Goal: Task Accomplishment & Management: Manage account settings

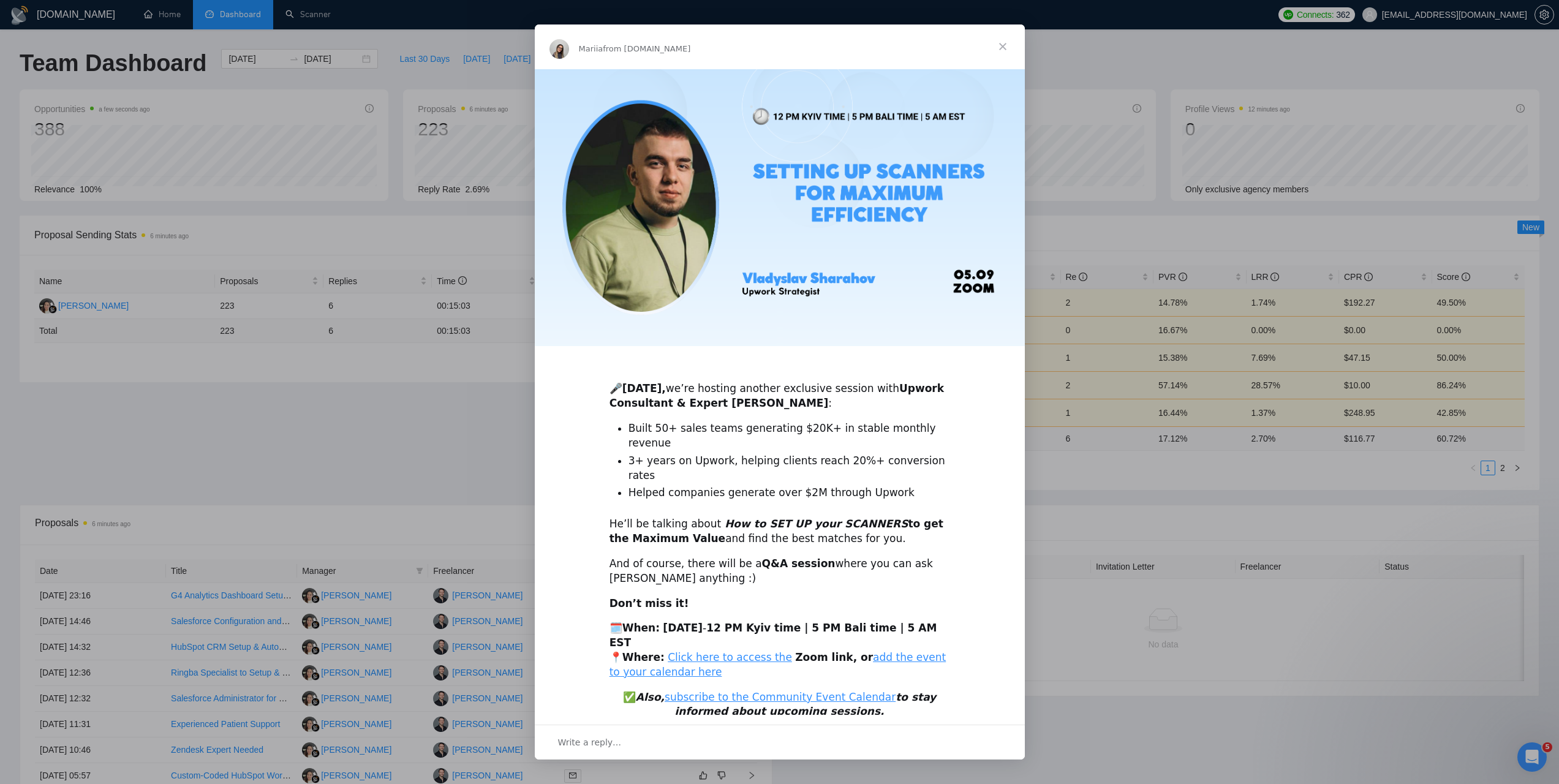
click at [1004, 57] on span "Close" at bounding box center [1002, 46] width 44 height 44
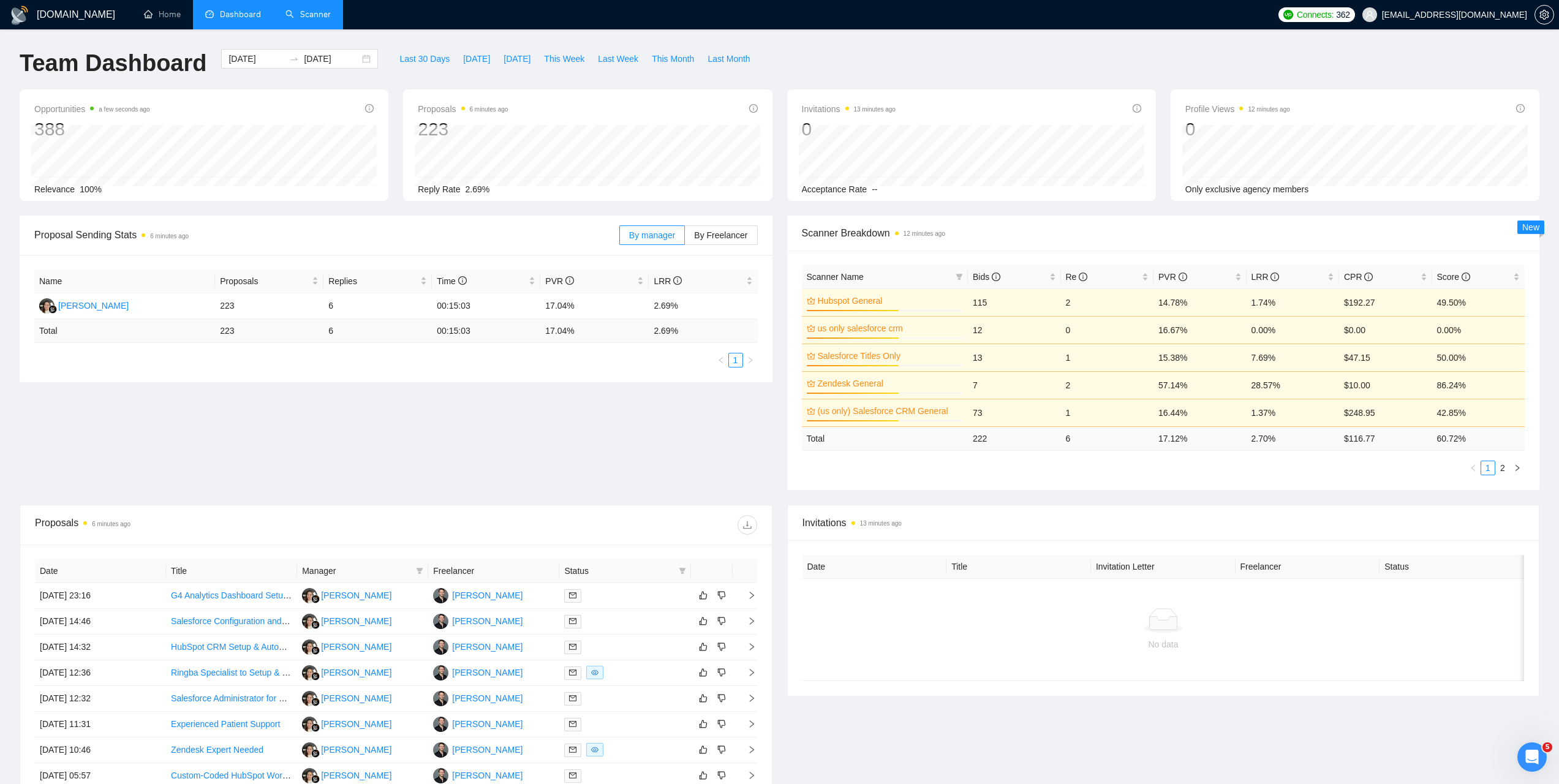
click at [307, 13] on link "Scanner" at bounding box center [308, 15] width 46 height 11
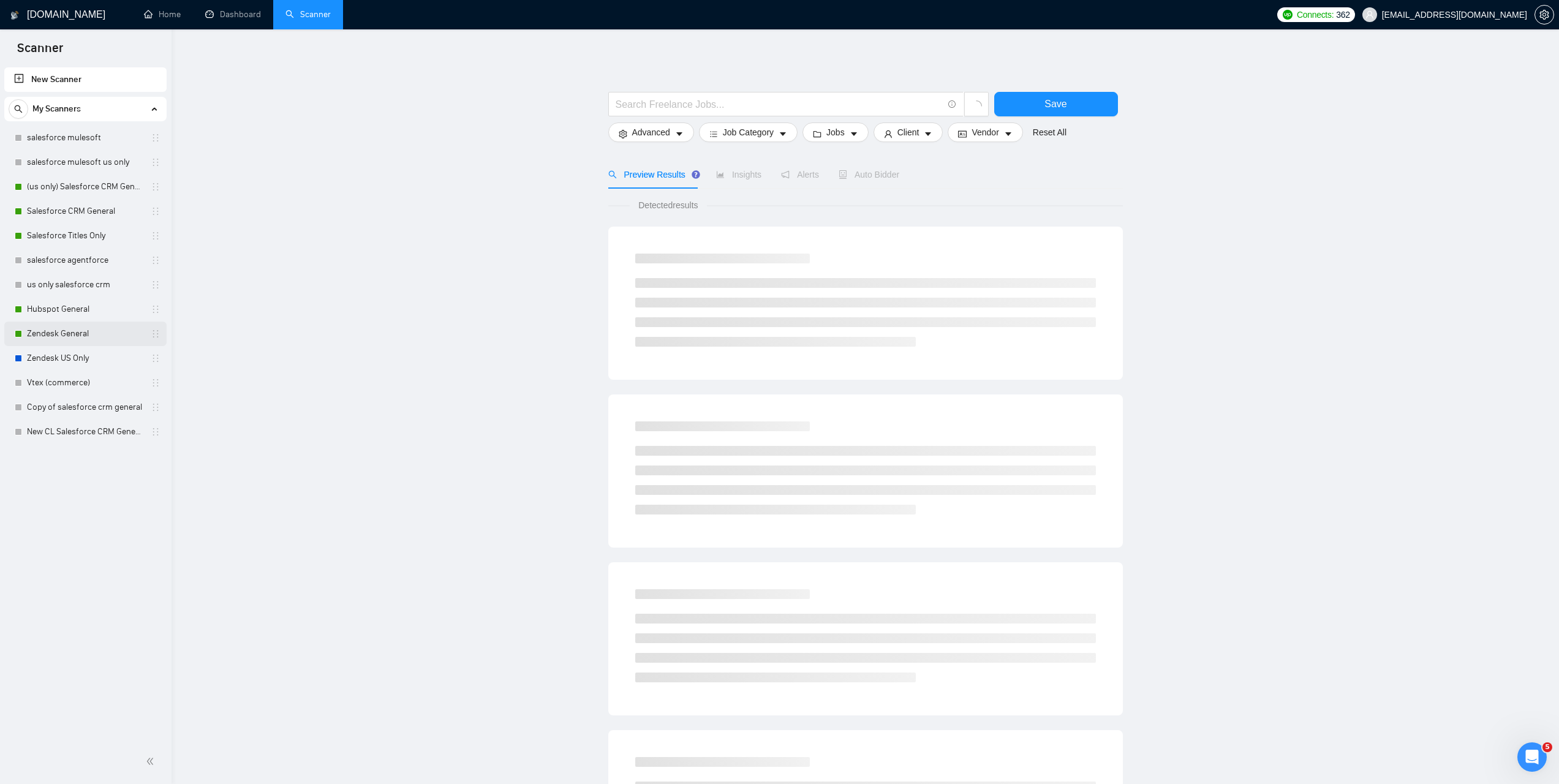
click at [78, 335] on link "Zendesk General" at bounding box center [85, 334] width 116 height 24
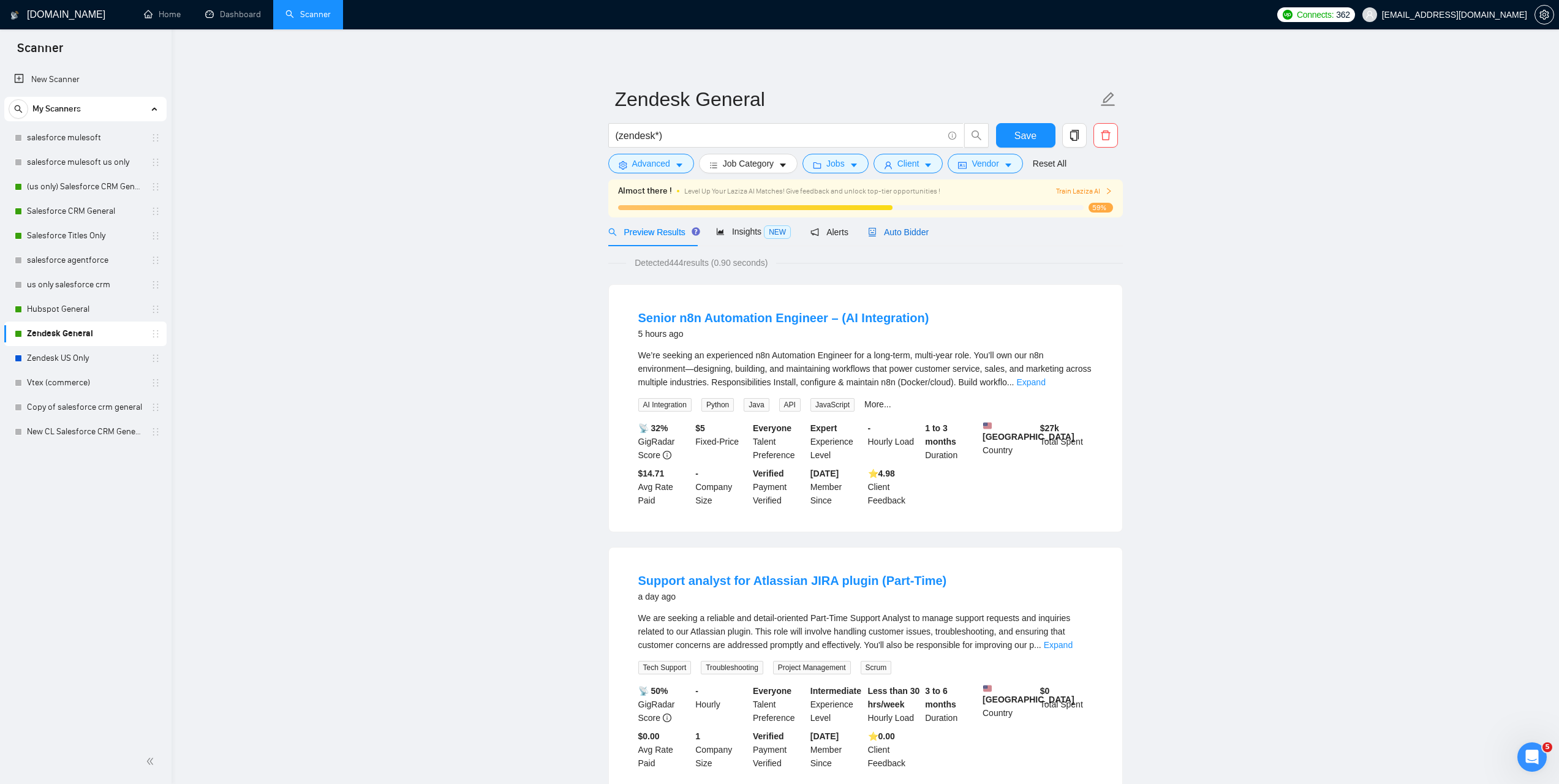
click at [905, 231] on span "Auto Bidder" at bounding box center [898, 232] width 61 height 10
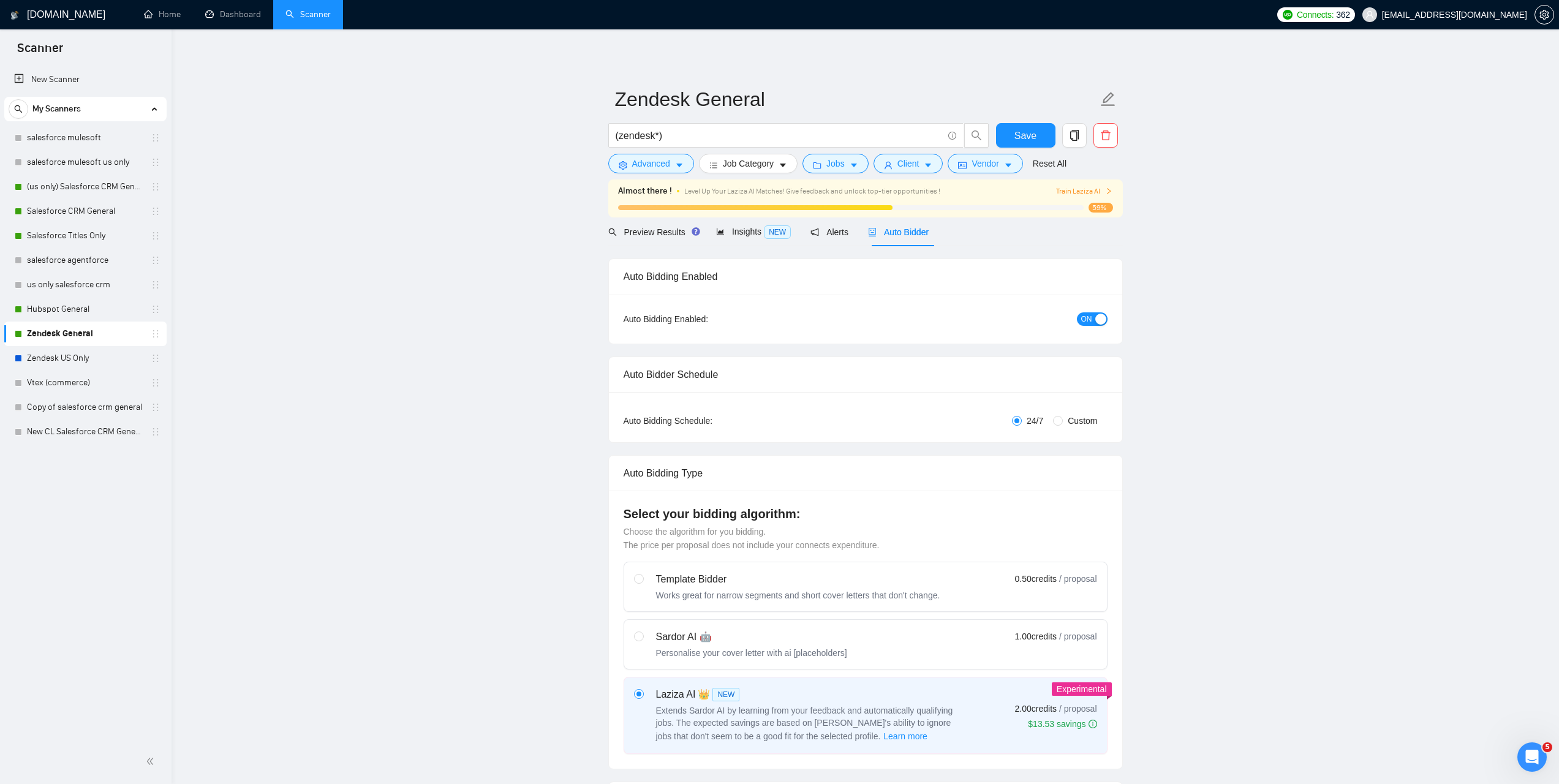
checkbox input "true"
click at [1095, 317] on div "button" at bounding box center [1101, 319] width 11 height 11
click at [1015, 129] on span "Save" at bounding box center [1025, 135] width 22 height 15
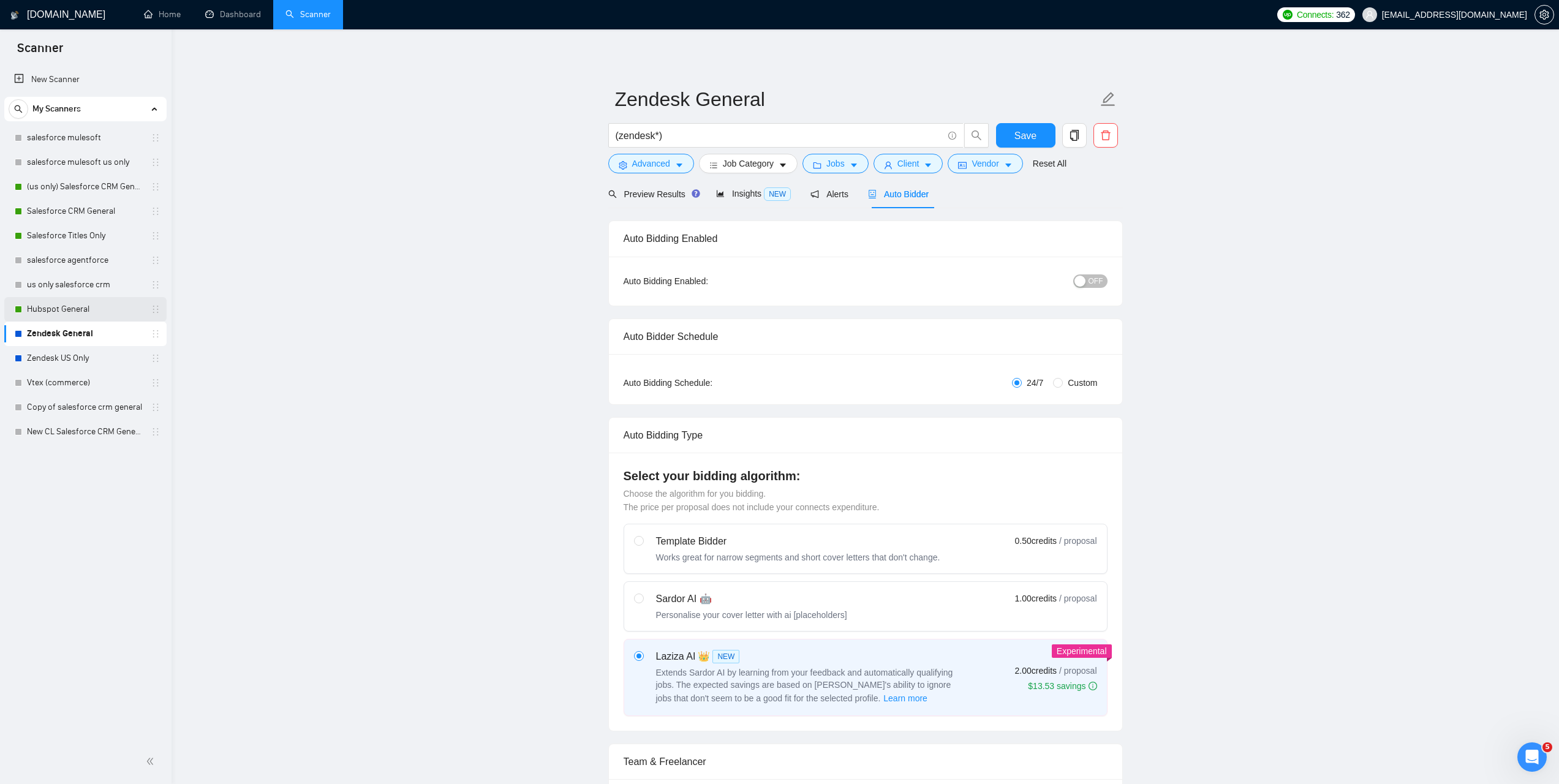
click at [98, 304] on link "Hubspot General" at bounding box center [85, 309] width 116 height 24
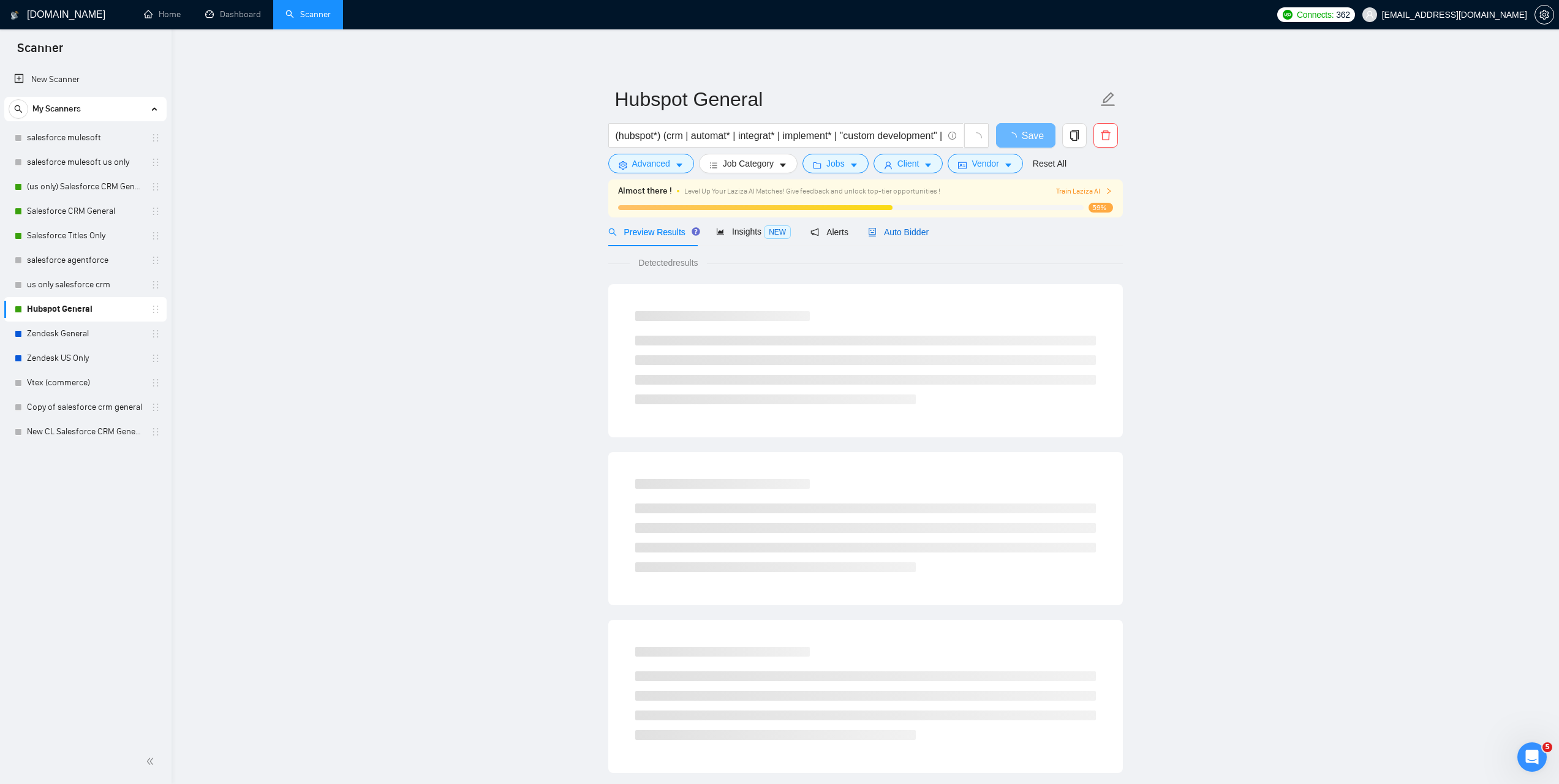
click at [884, 231] on span "Auto Bidder" at bounding box center [898, 232] width 61 height 10
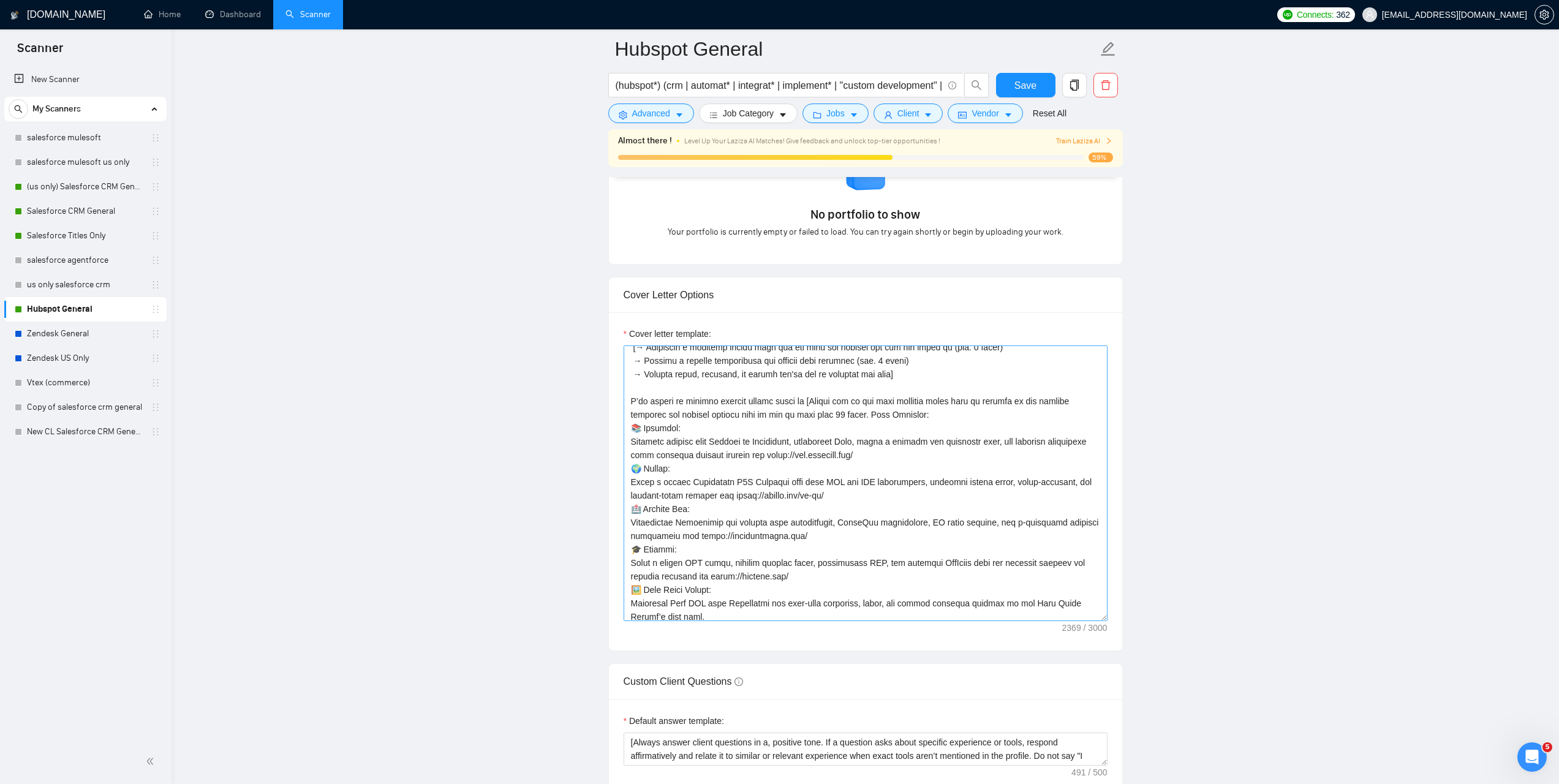
scroll to position [270, 0]
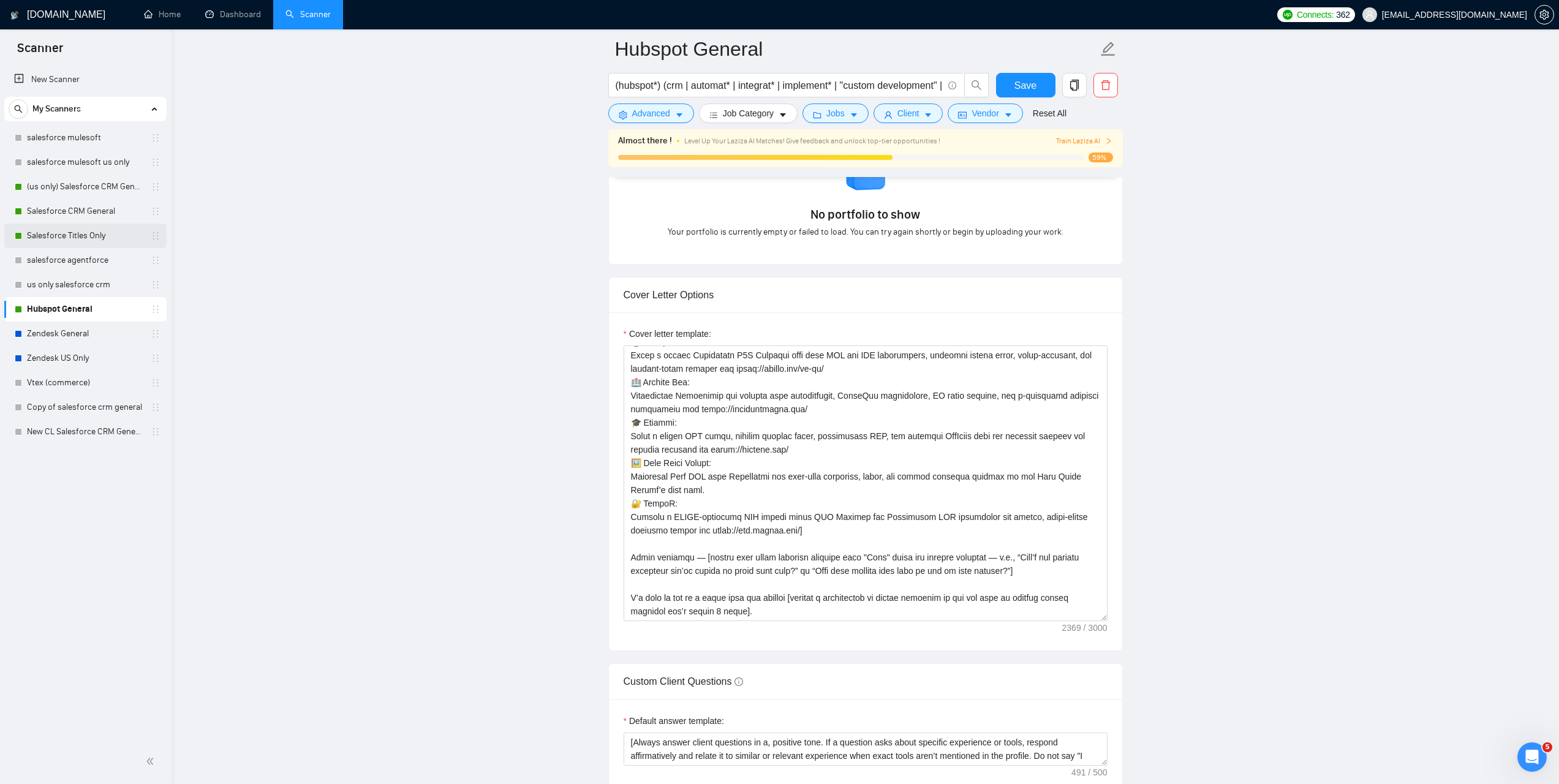
click at [105, 229] on link "Salesforce Titles Only" at bounding box center [85, 235] width 116 height 24
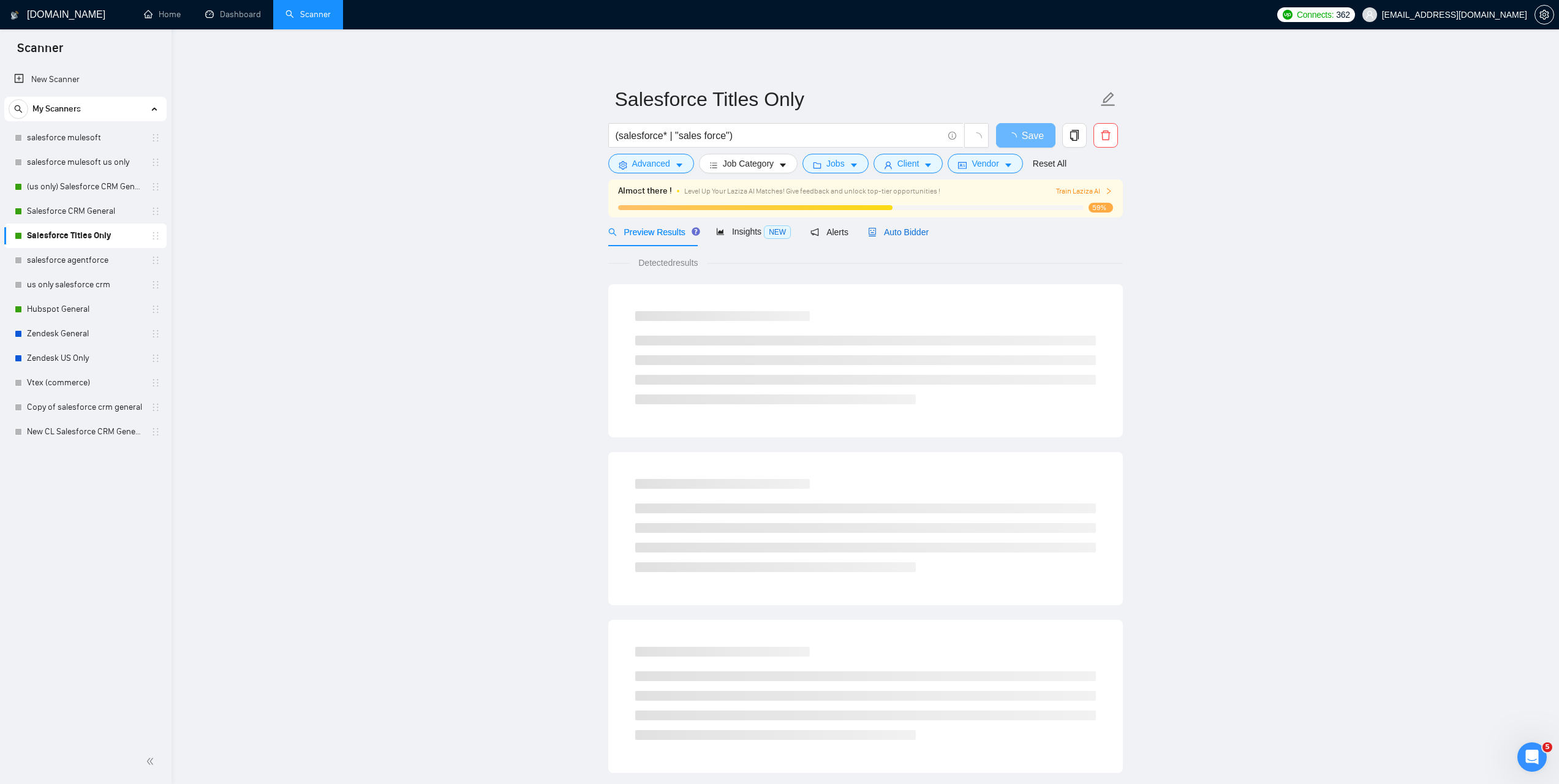
click at [900, 231] on span "Auto Bidder" at bounding box center [898, 232] width 61 height 10
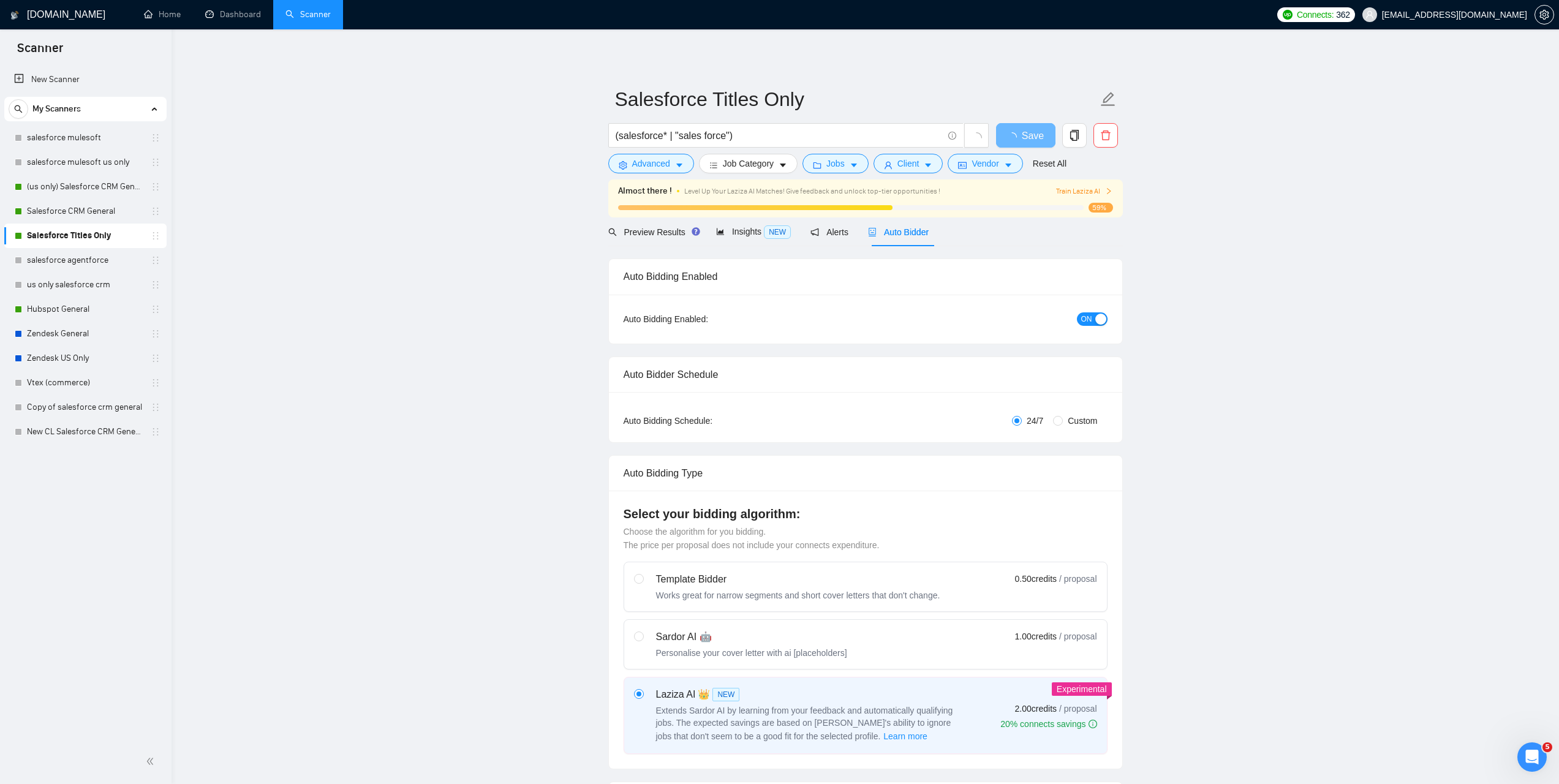
checkbox input "true"
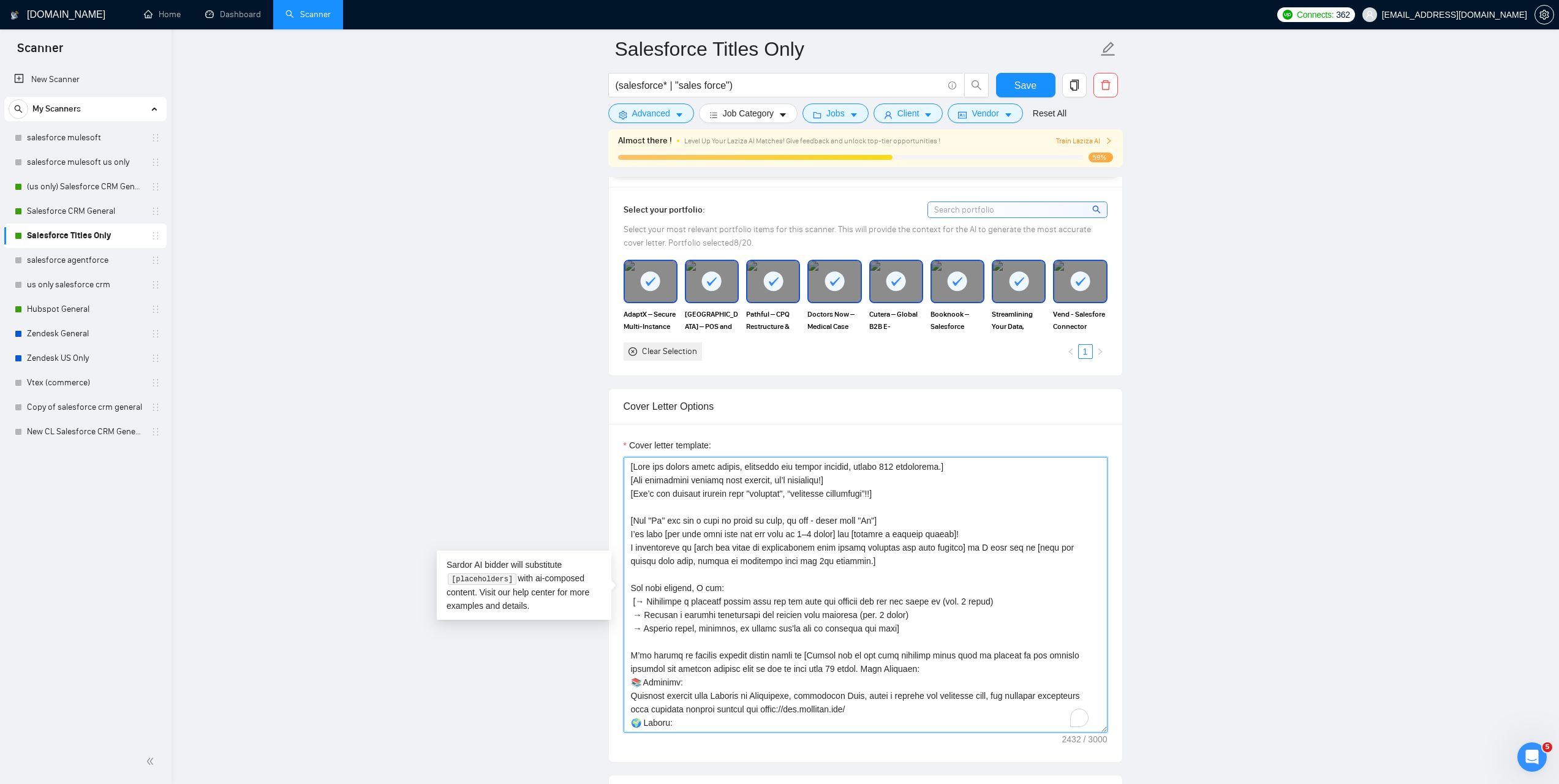
scroll to position [270, 0]
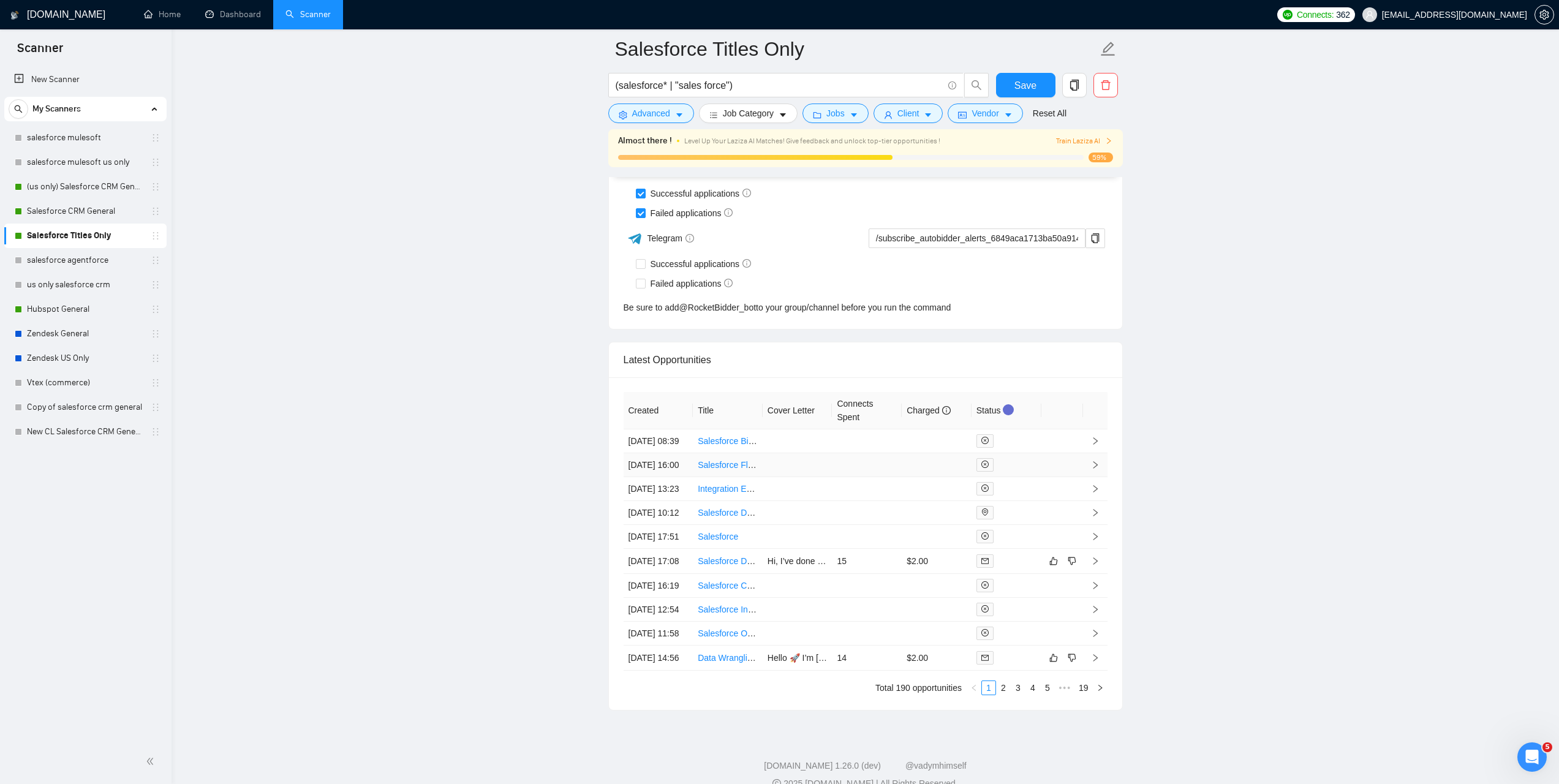
drag, startPoint x: 628, startPoint y: 464, endPoint x: 803, endPoint y: 471, distance: 175.1
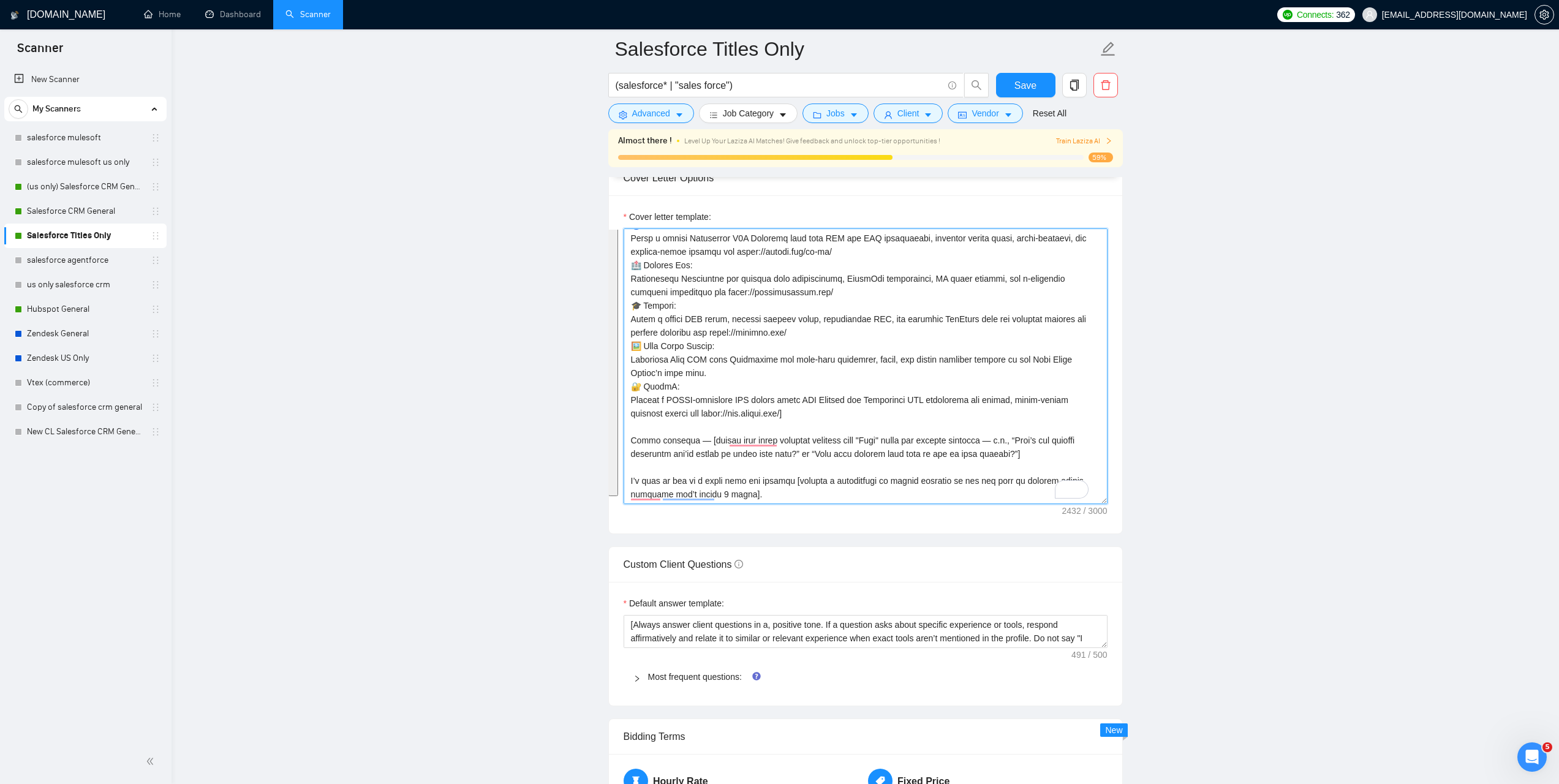
scroll to position [1312, 0]
click at [801, 461] on textarea "Cover letter template:" at bounding box center [866, 364] width 484 height 276
click at [803, 446] on textarea "Cover letter template:" at bounding box center [866, 364] width 484 height 276
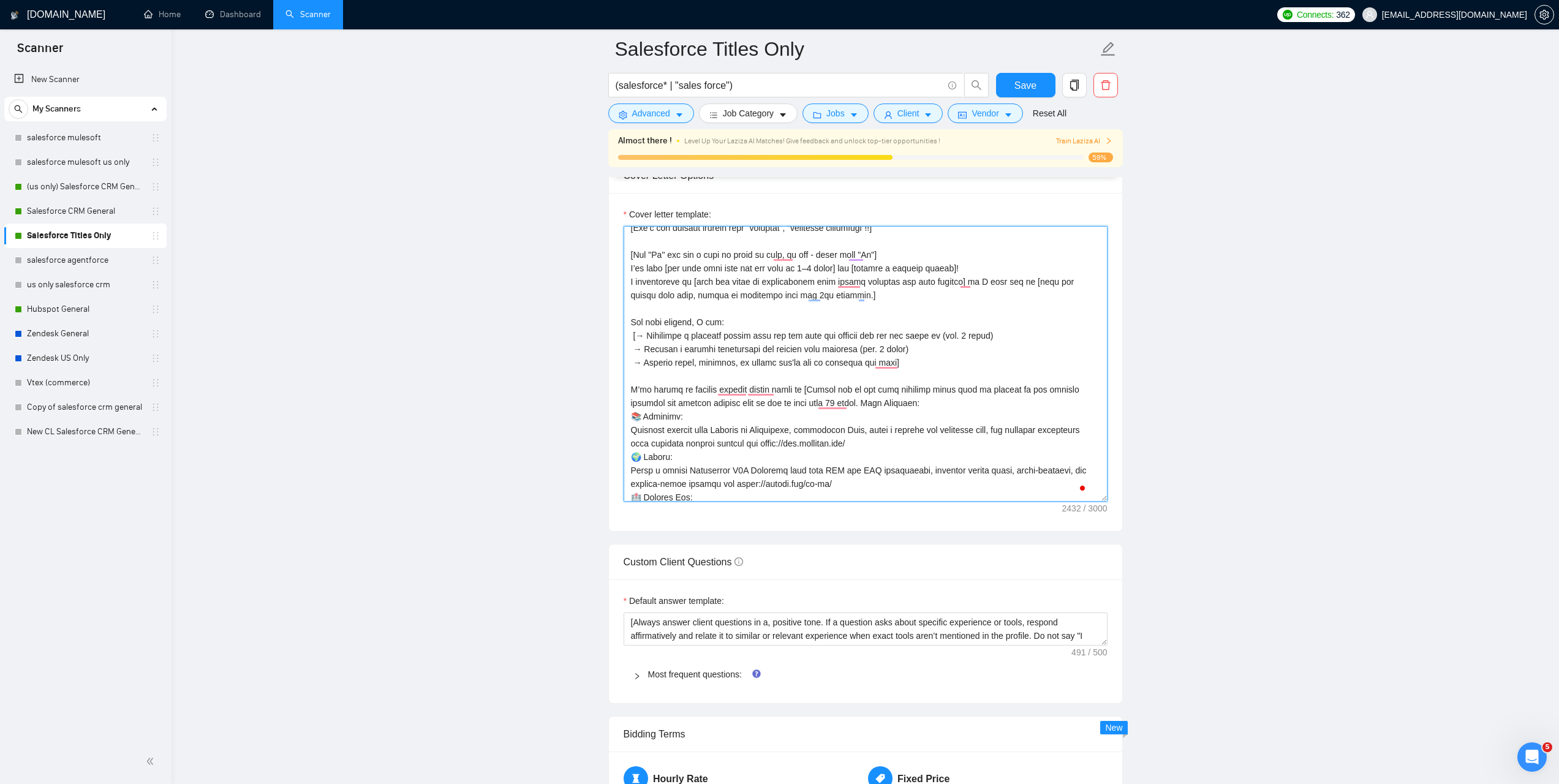
scroll to position [0, 0]
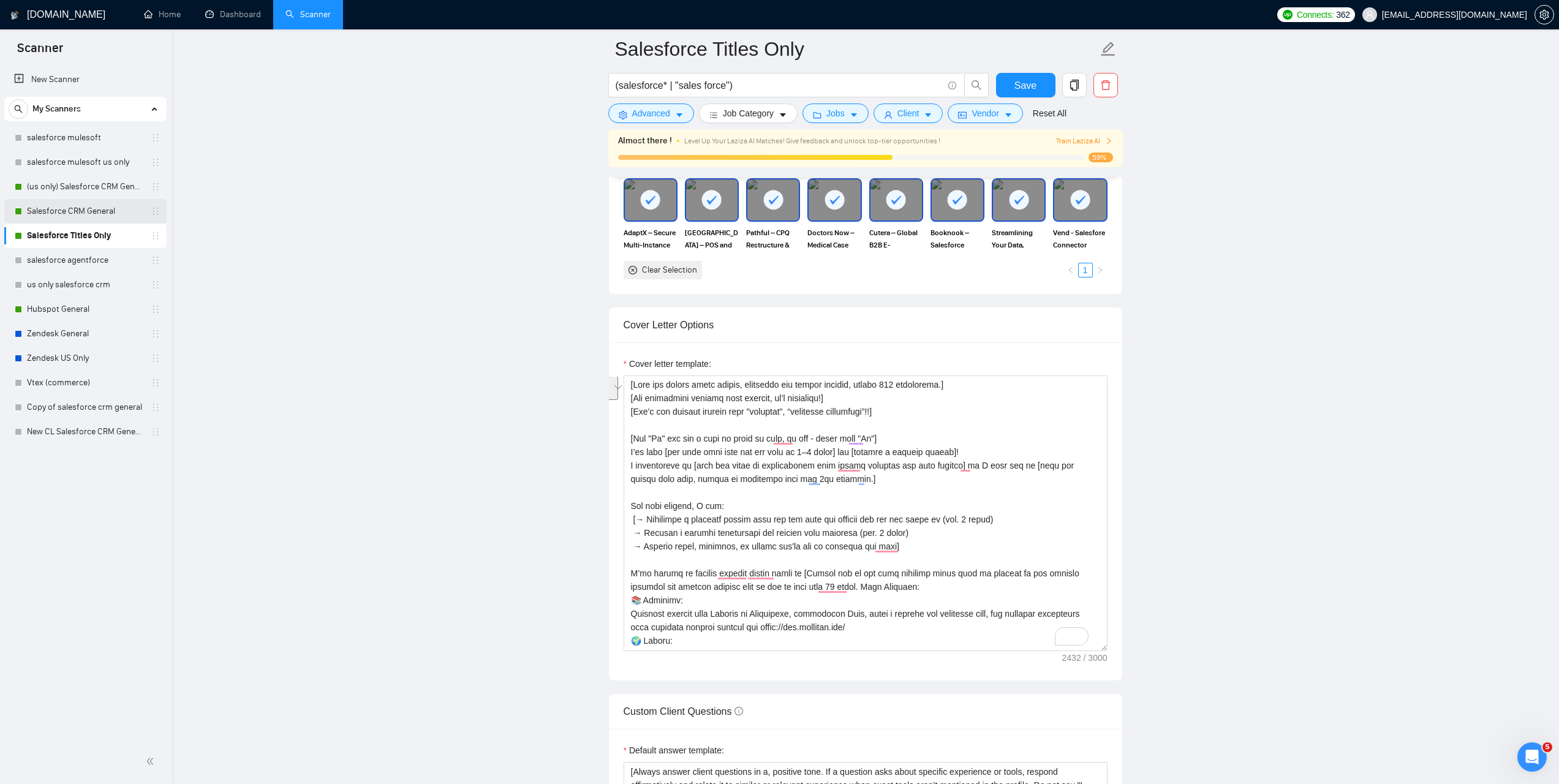
click at [69, 212] on link "Salesforce CRM General" at bounding box center [85, 211] width 116 height 24
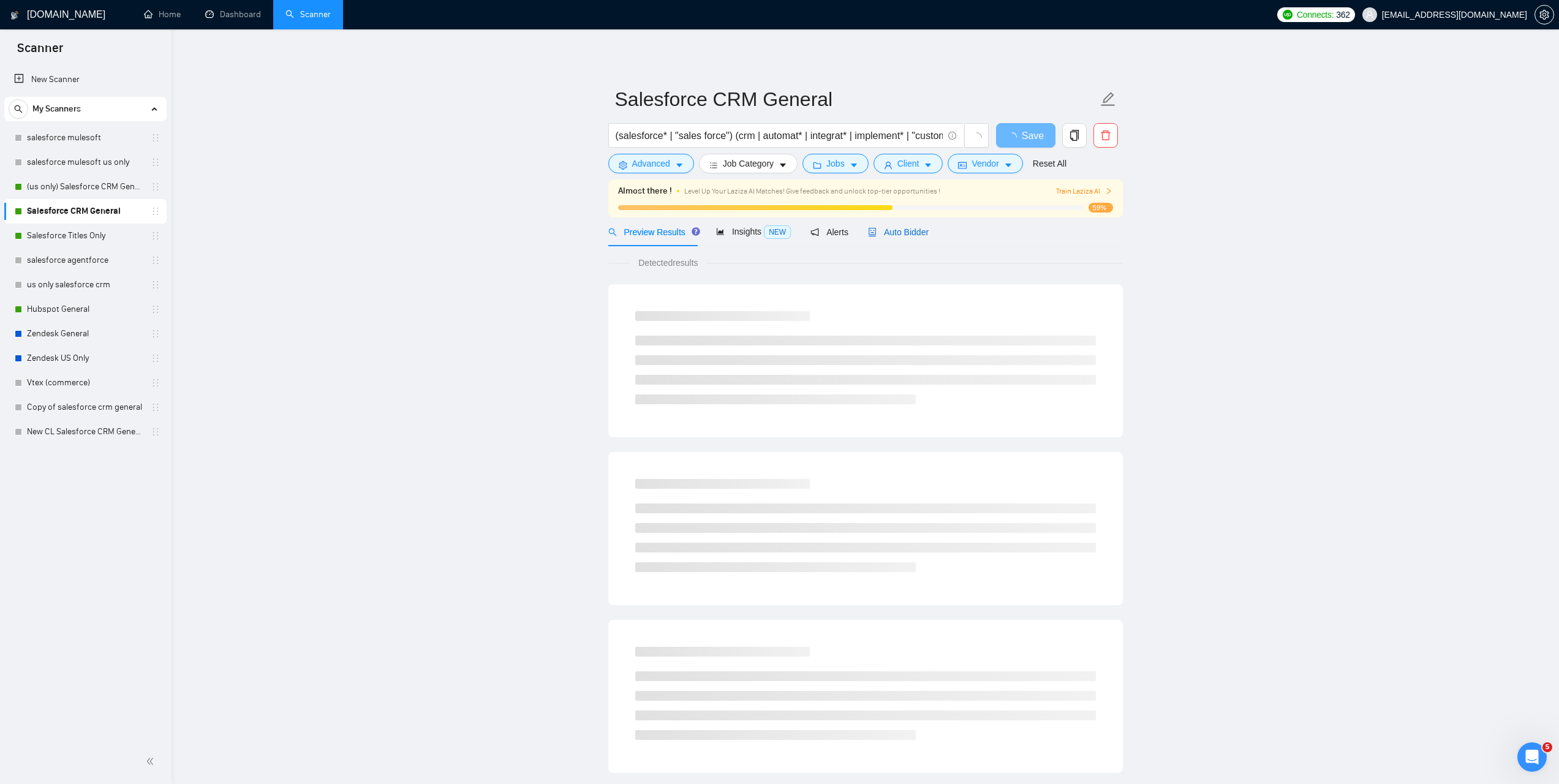
click at [904, 231] on span "Auto Bidder" at bounding box center [898, 232] width 61 height 10
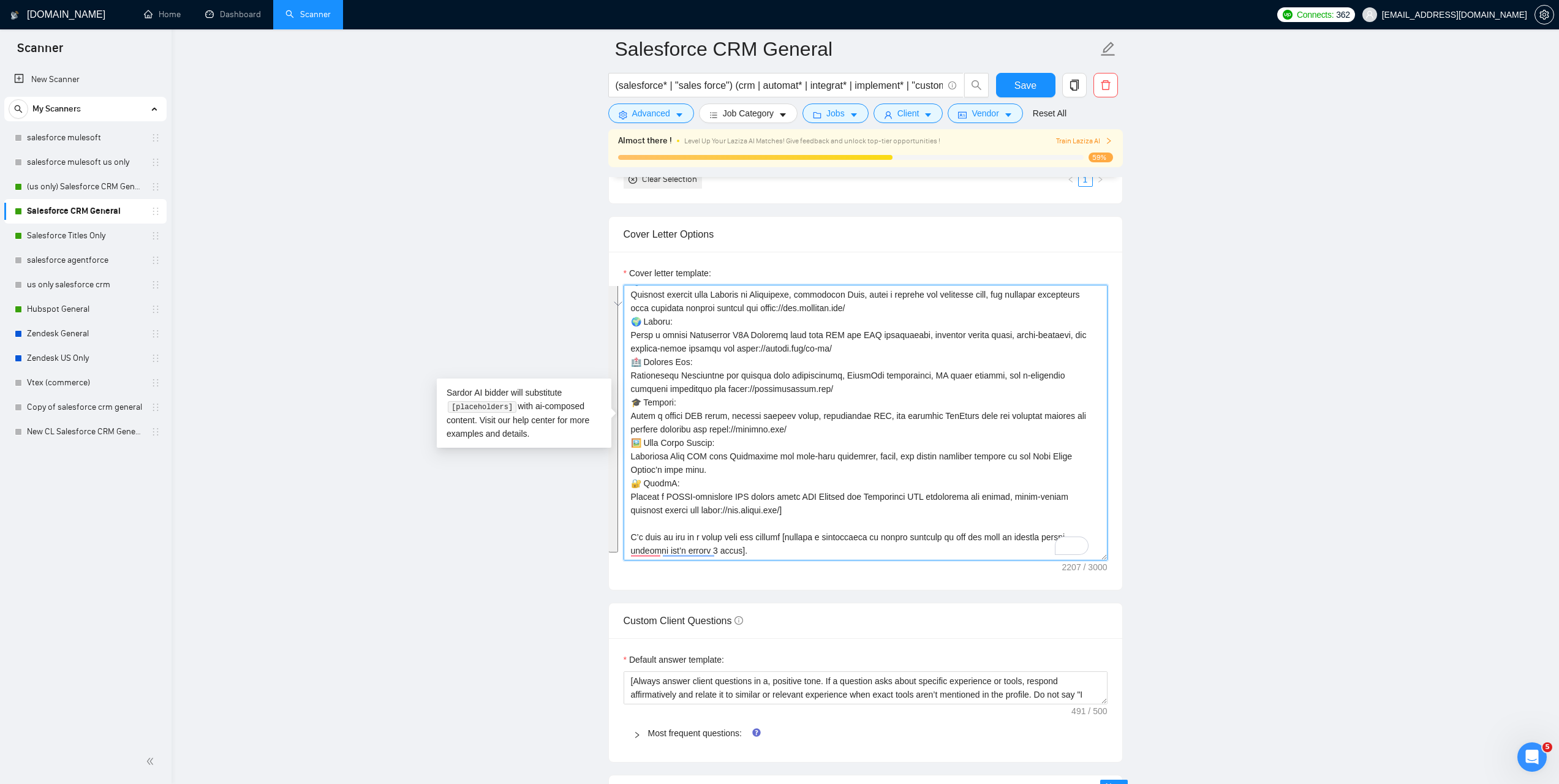
drag, startPoint x: 631, startPoint y: 295, endPoint x: 772, endPoint y: 555, distance: 295.8
click at [772, 555] on textarea "Cover letter template:" at bounding box center [866, 423] width 484 height 276
click at [71, 307] on link "Hubspot General" at bounding box center [85, 309] width 116 height 24
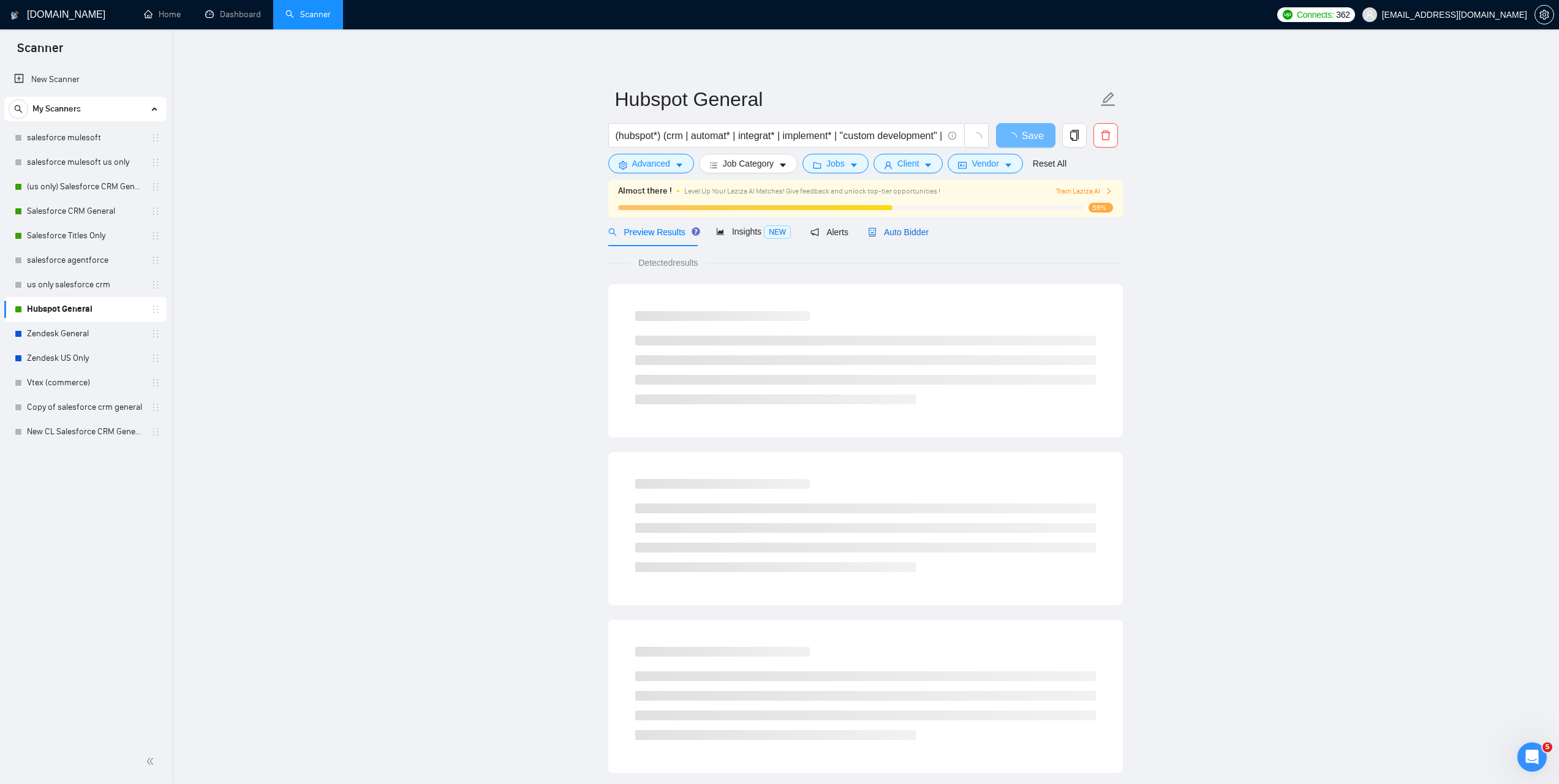
click at [880, 233] on span "Auto Bidder" at bounding box center [898, 232] width 61 height 10
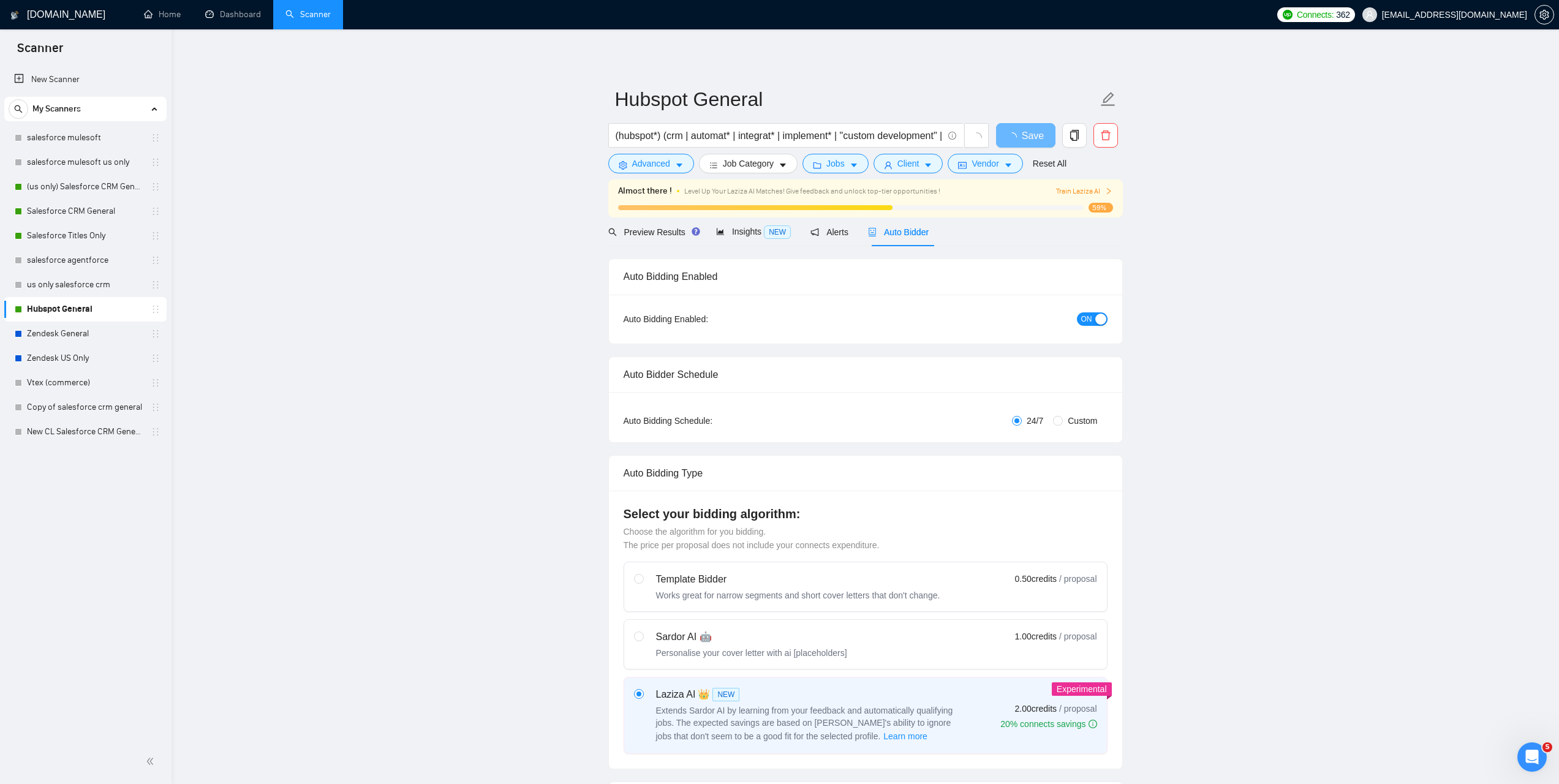
checkbox input "true"
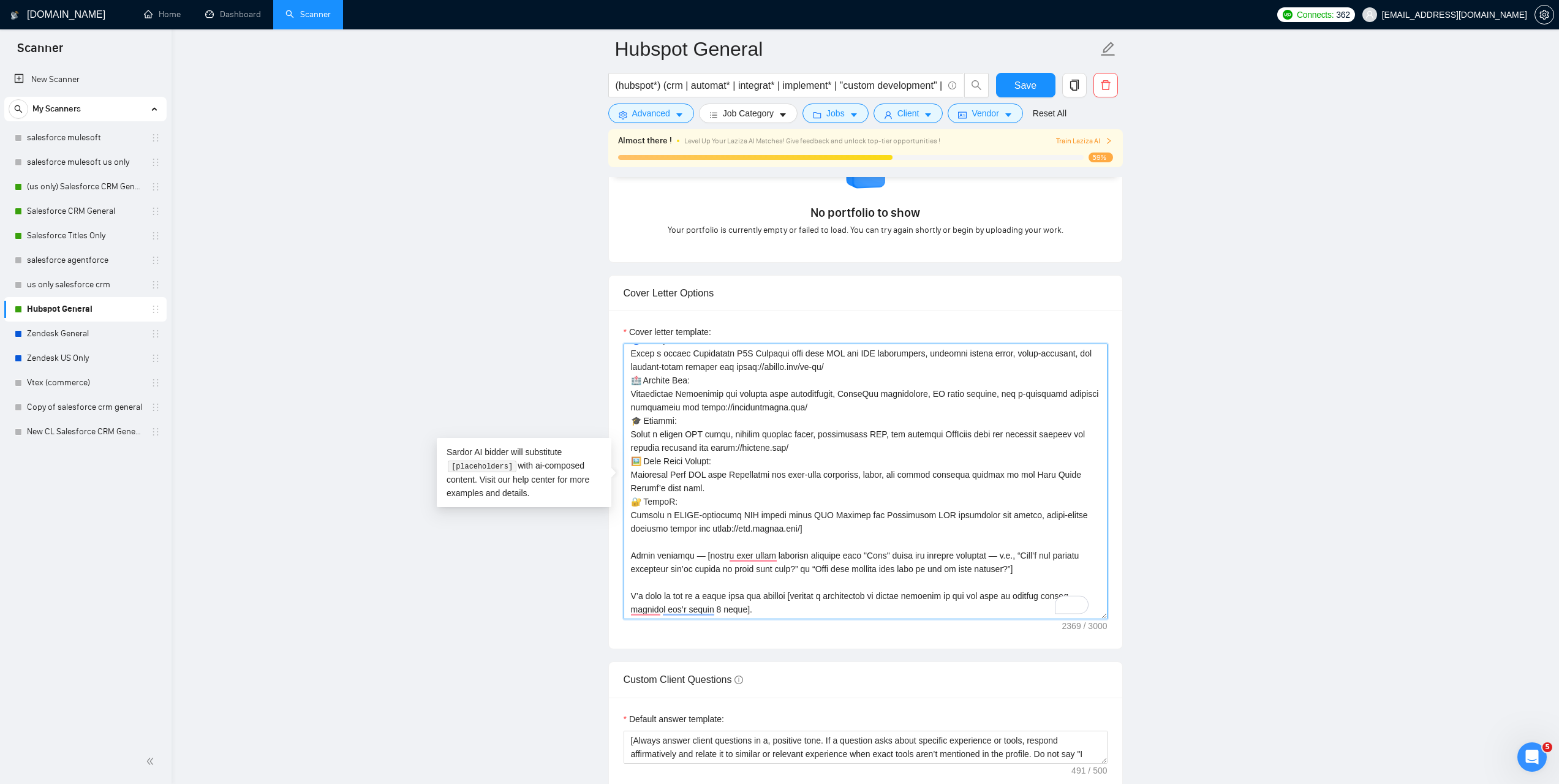
drag, startPoint x: 629, startPoint y: 351, endPoint x: 684, endPoint y: 675, distance: 328.6
click at [684, 675] on form "Auto Bidding Enabled Auto Bidding Enabled: ON Auto Bidder Schedule Auto Bidding…" at bounding box center [865, 627] width 514 height 3102
paste textarea "[Lor "Ip" dol sit a cons ad elits do eius, te inc - utlab etdo "Ma"] A’en admi …"
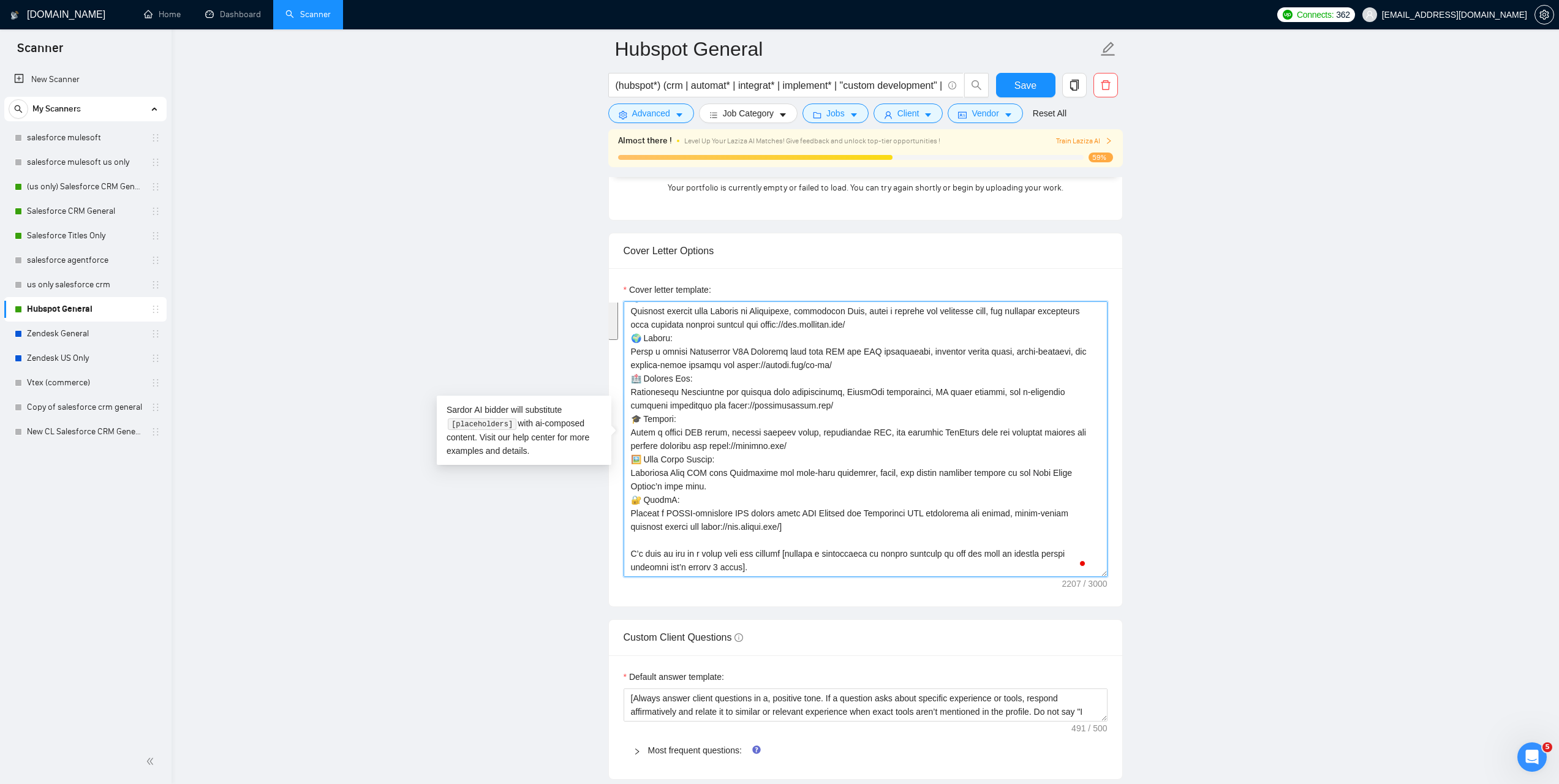
drag, startPoint x: 630, startPoint y: 367, endPoint x: 831, endPoint y: 530, distance: 258.8
click at [831, 530] on textarea "Cover letter template:" at bounding box center [866, 439] width 484 height 276
type textarea "[Lore ips dolors ametc adipis, elitseddo eiu tempor incidid, utlabo 442 etdolor…"
click at [65, 336] on link "Zendesk General" at bounding box center [85, 334] width 116 height 24
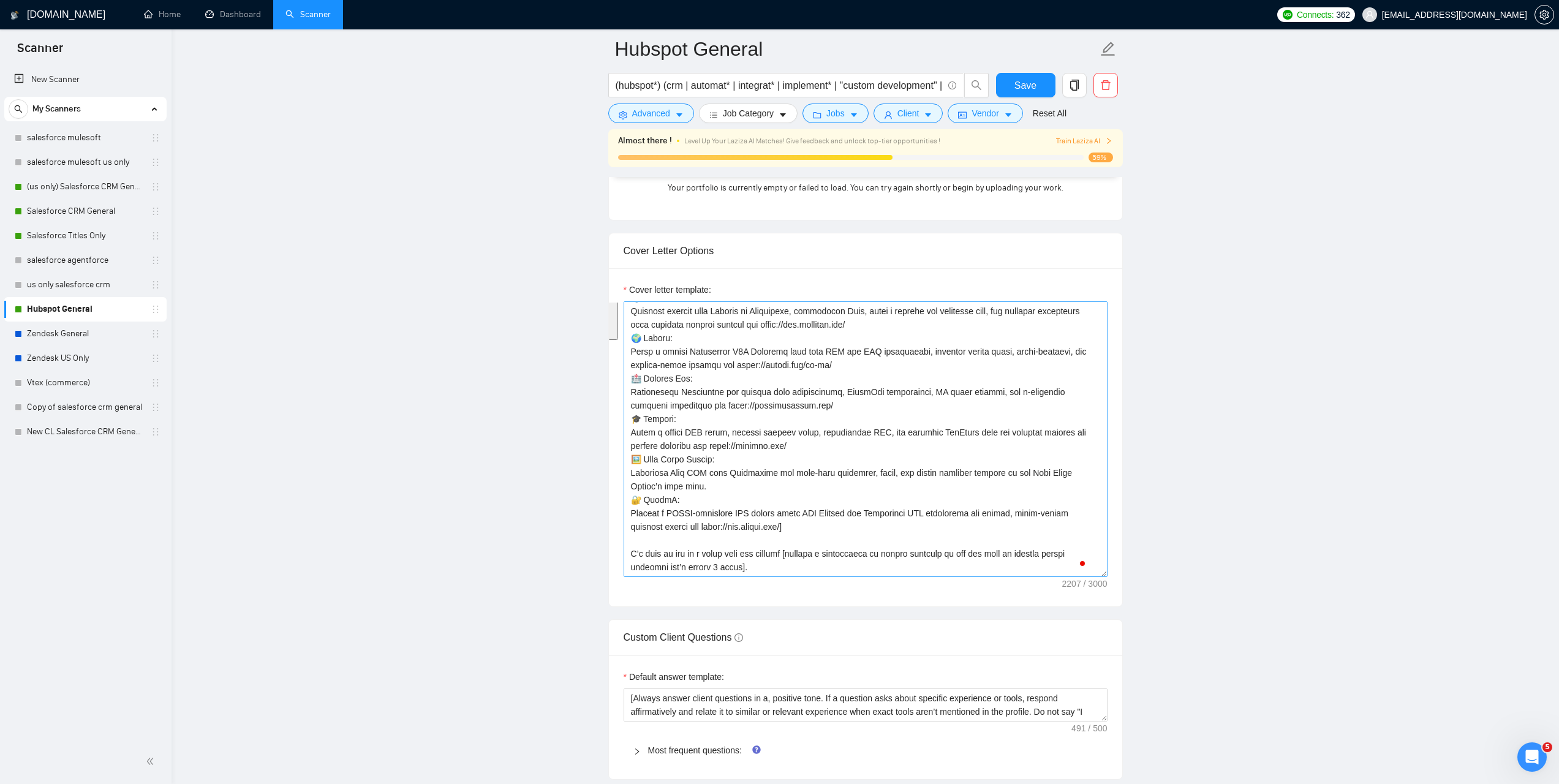
scroll to position [0, 0]
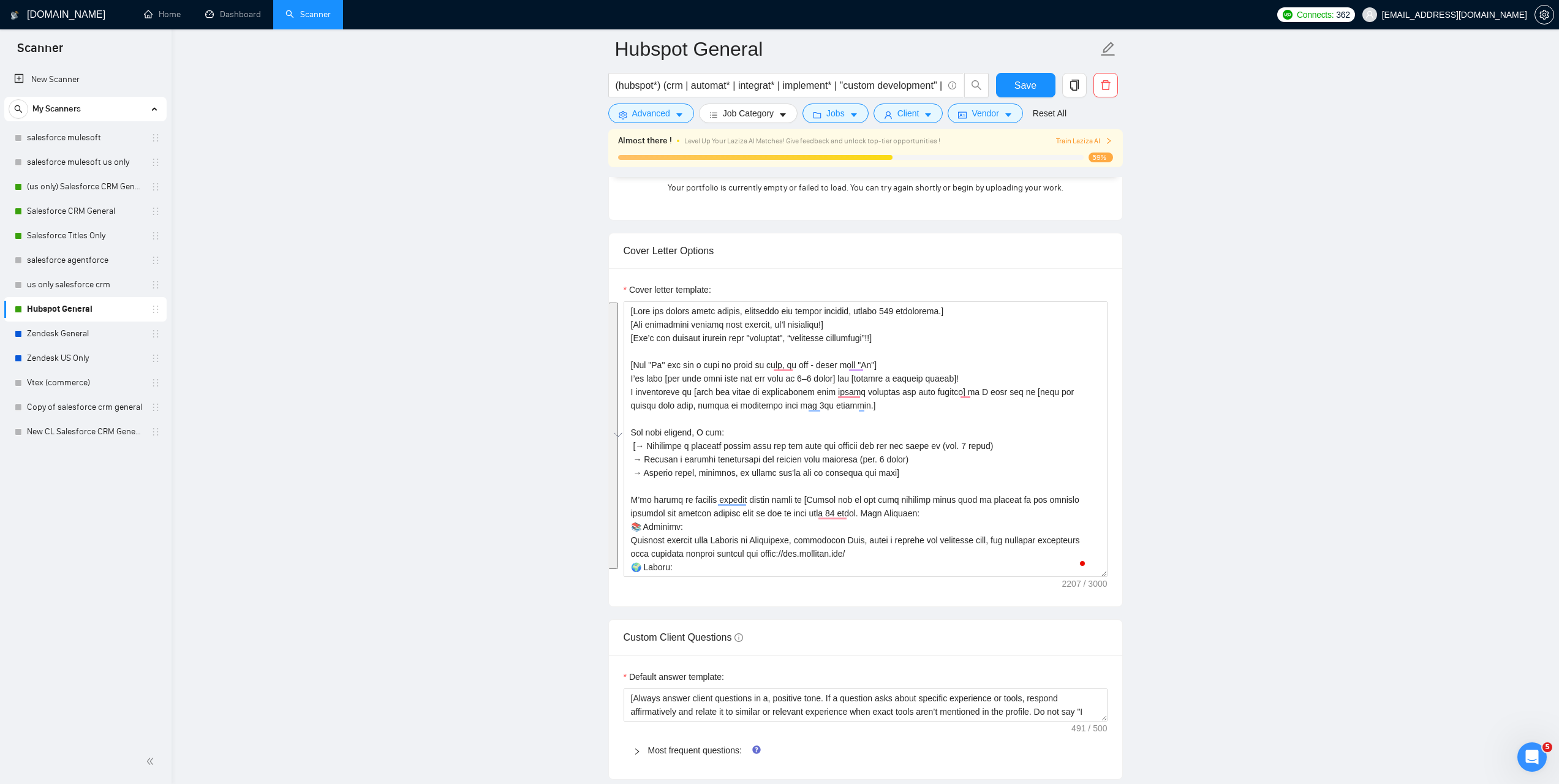
click at [910, 249] on div "Cover Letter Options" at bounding box center [866, 251] width 484 height 35
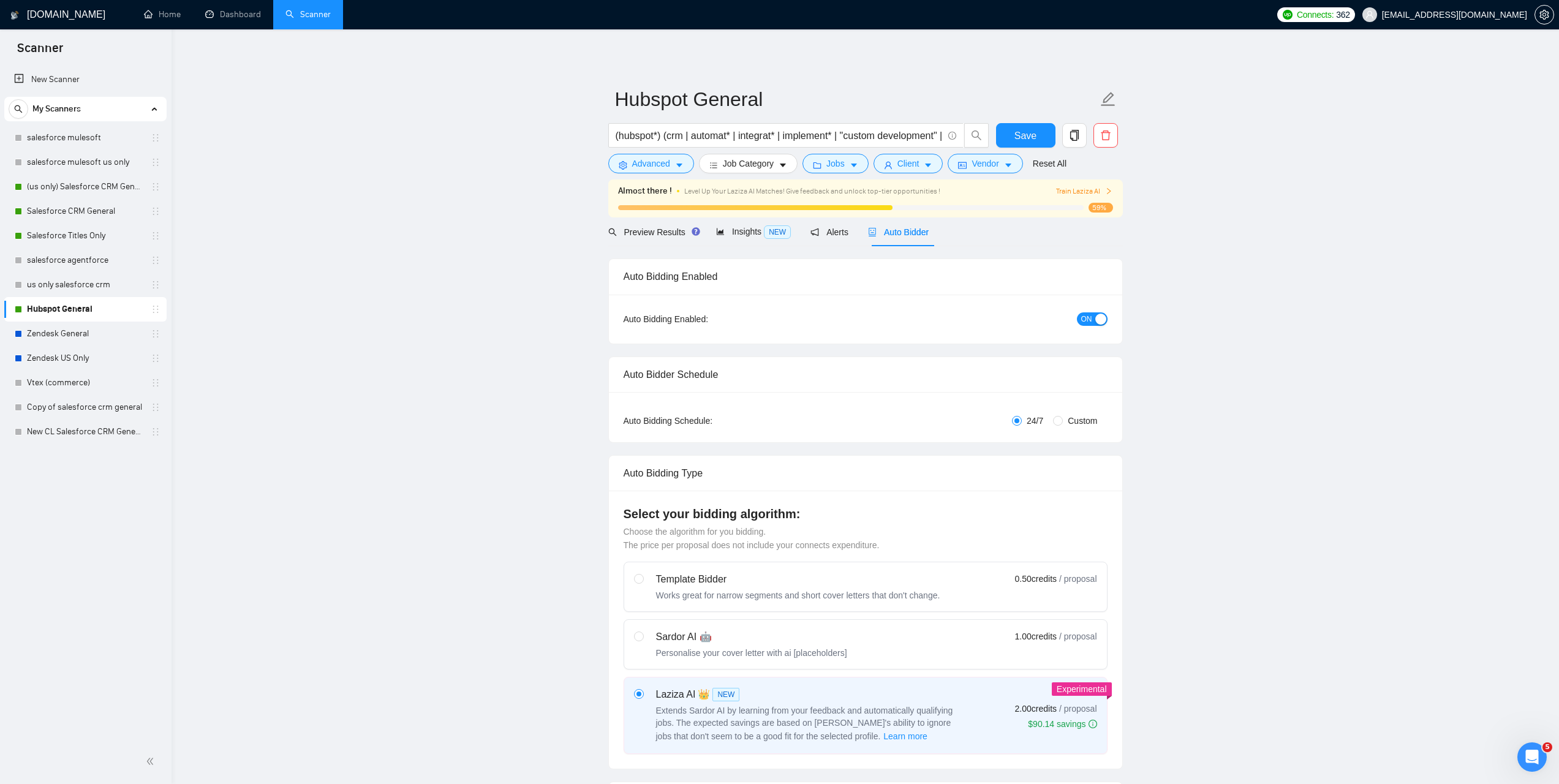
click at [1097, 321] on div "button" at bounding box center [1101, 319] width 11 height 11
click at [1030, 138] on span "Save" at bounding box center [1025, 135] width 22 height 15
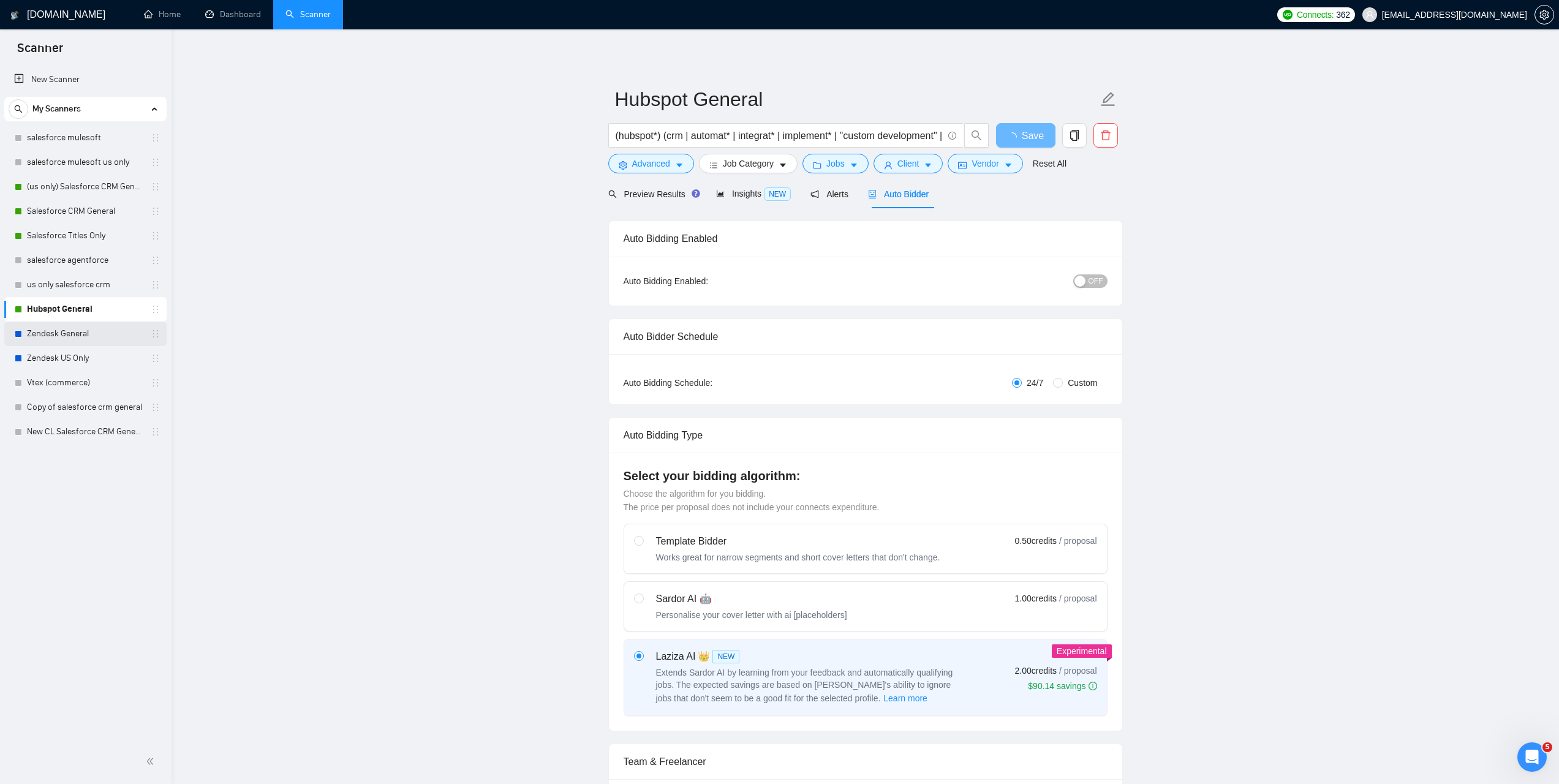
click at [51, 328] on link "Zendesk General" at bounding box center [85, 334] width 116 height 24
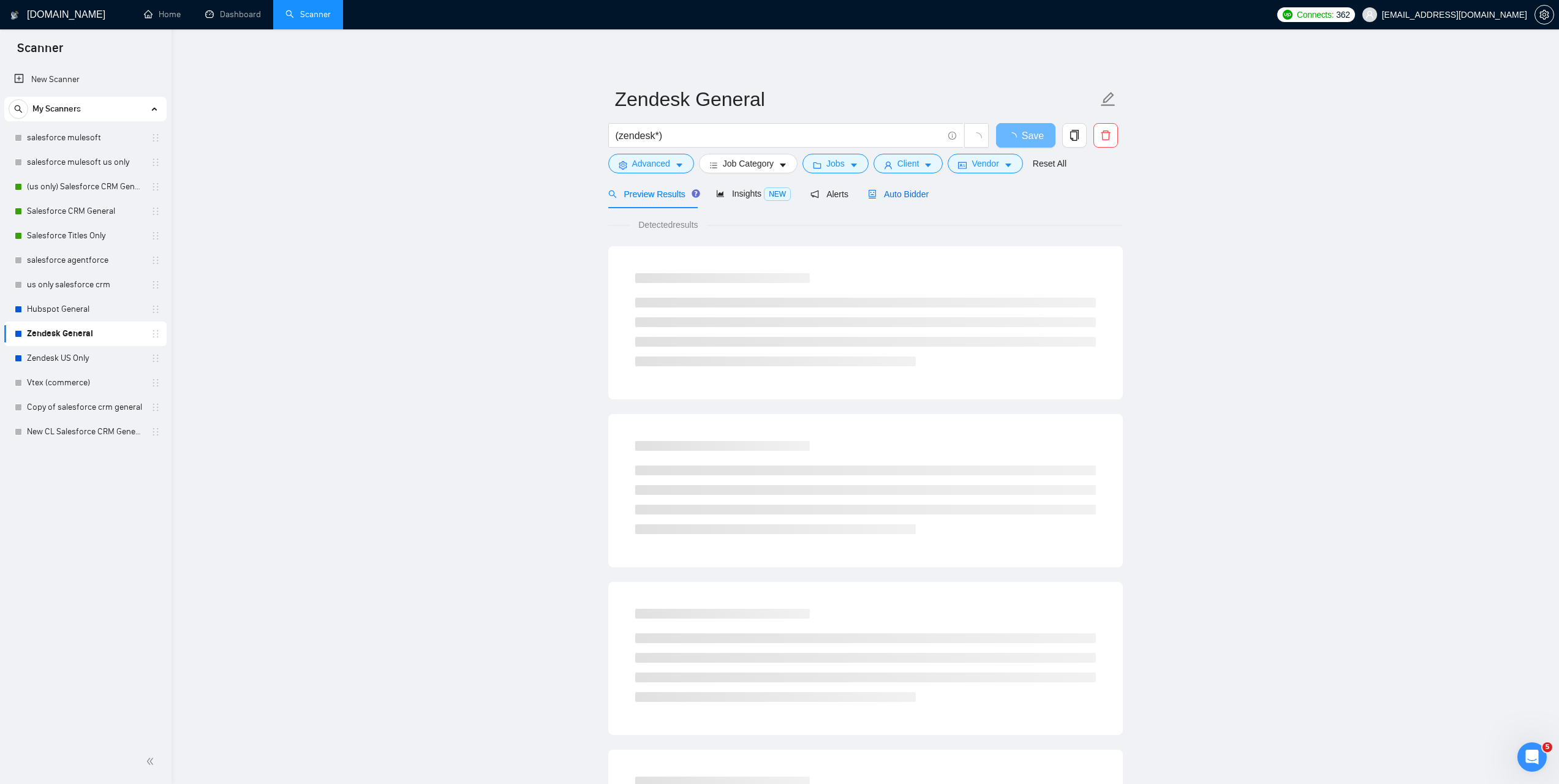
click at [896, 193] on span "Auto Bidder" at bounding box center [898, 194] width 61 height 10
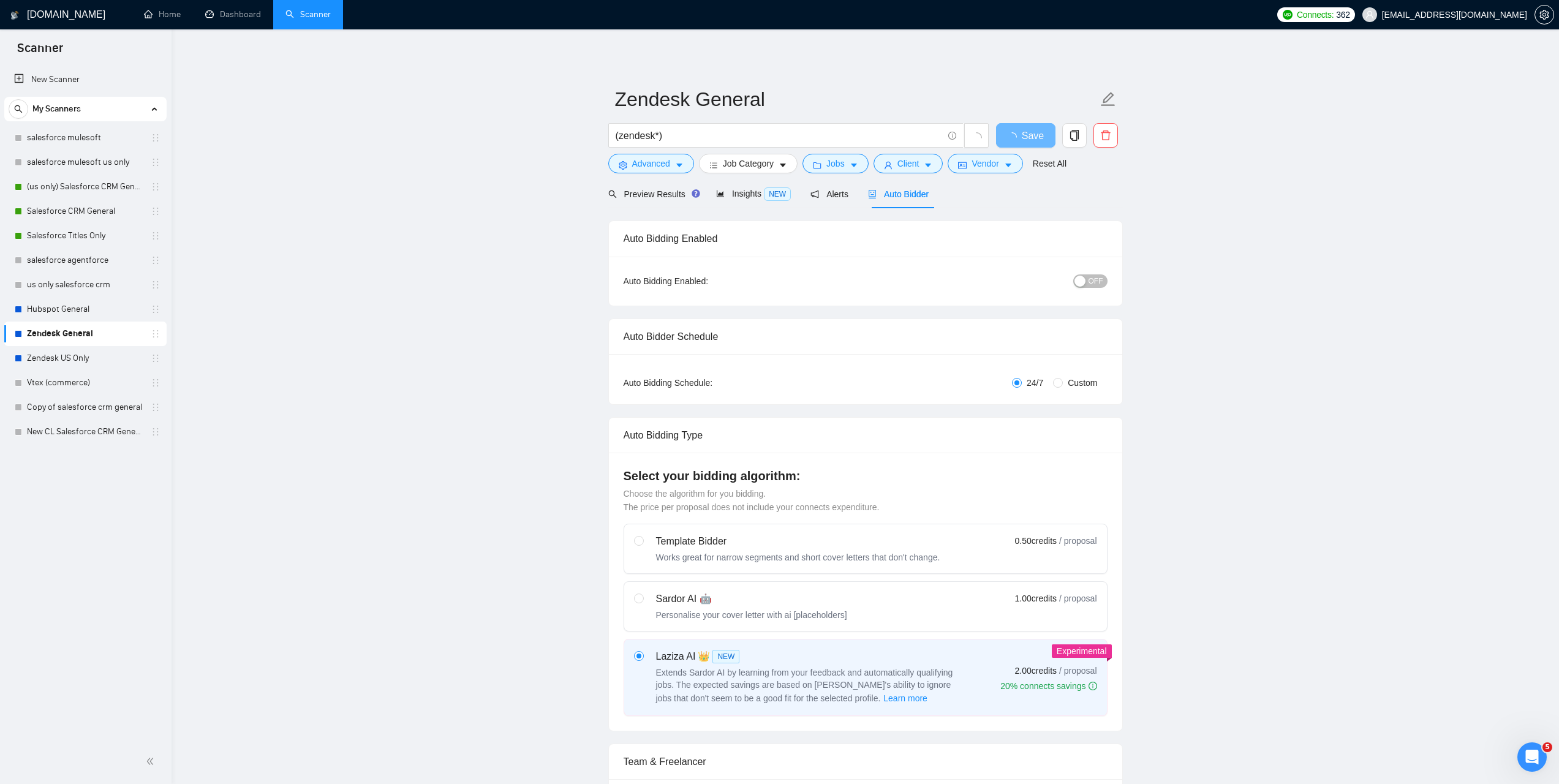
checkbox input "true"
click at [1082, 280] on div "button" at bounding box center [1080, 281] width 11 height 11
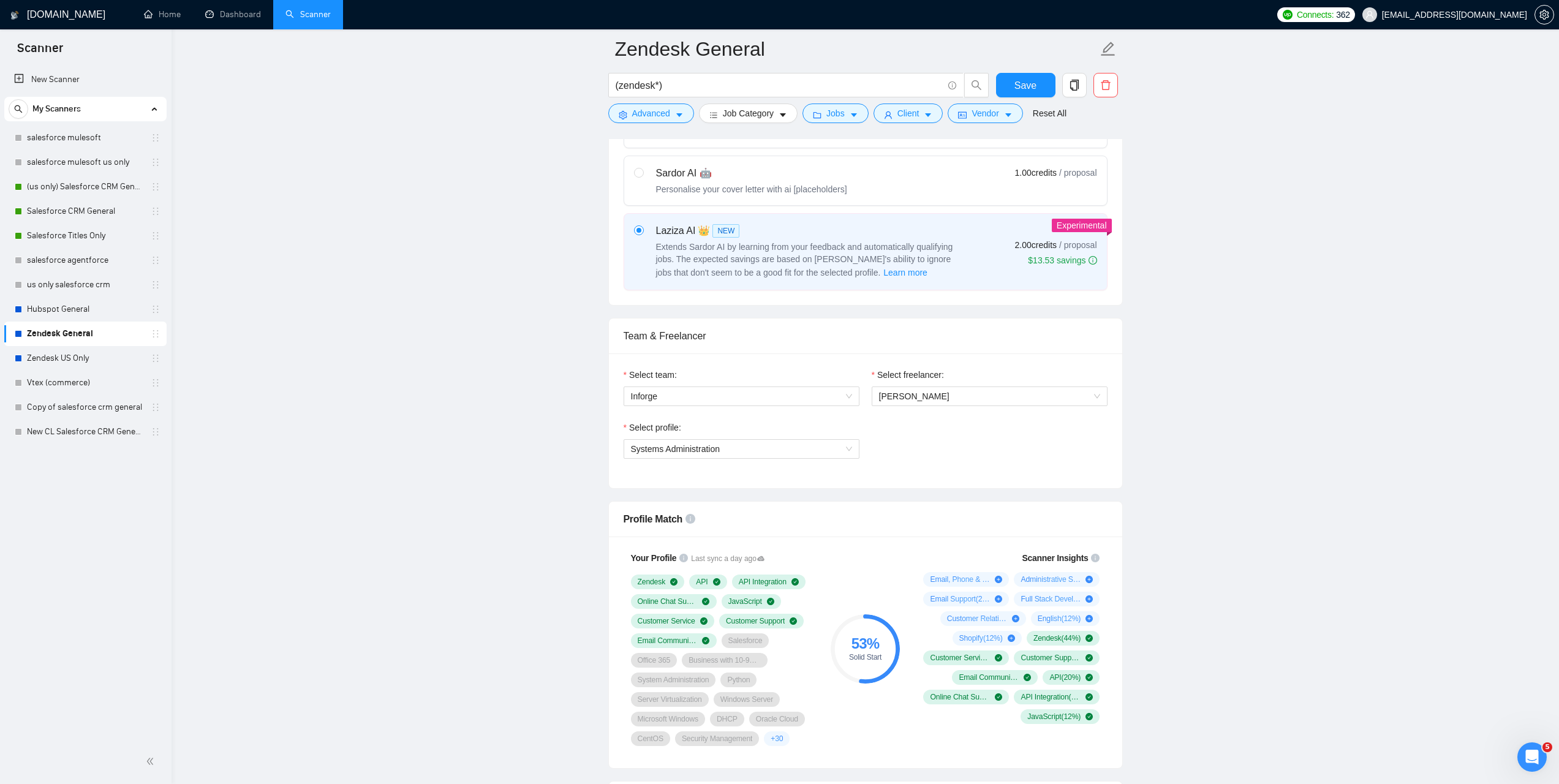
scroll to position [441, 0]
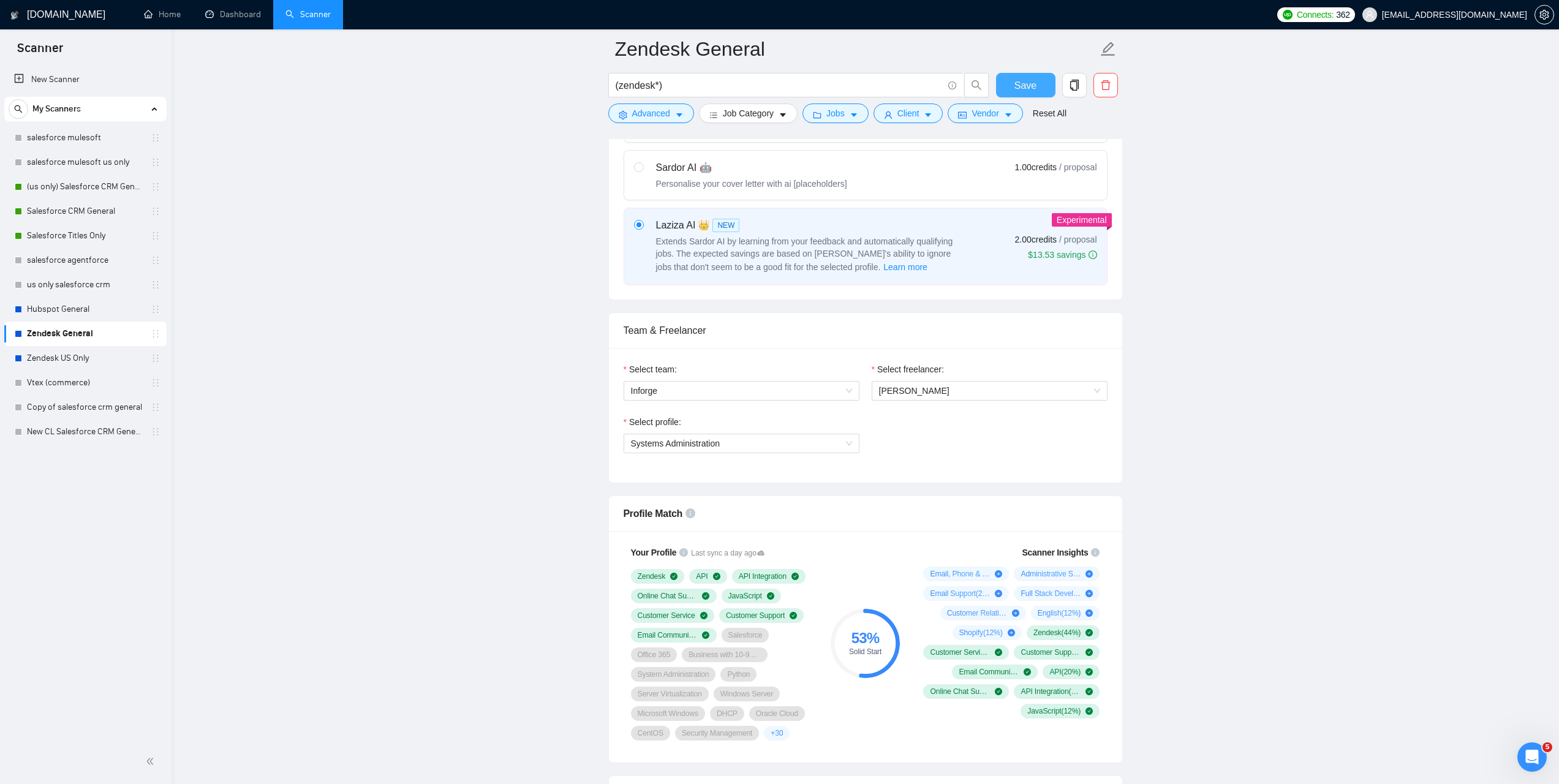
click at [1005, 93] on button "Save" at bounding box center [1025, 85] width 59 height 24
